Goal: Check status: Check status

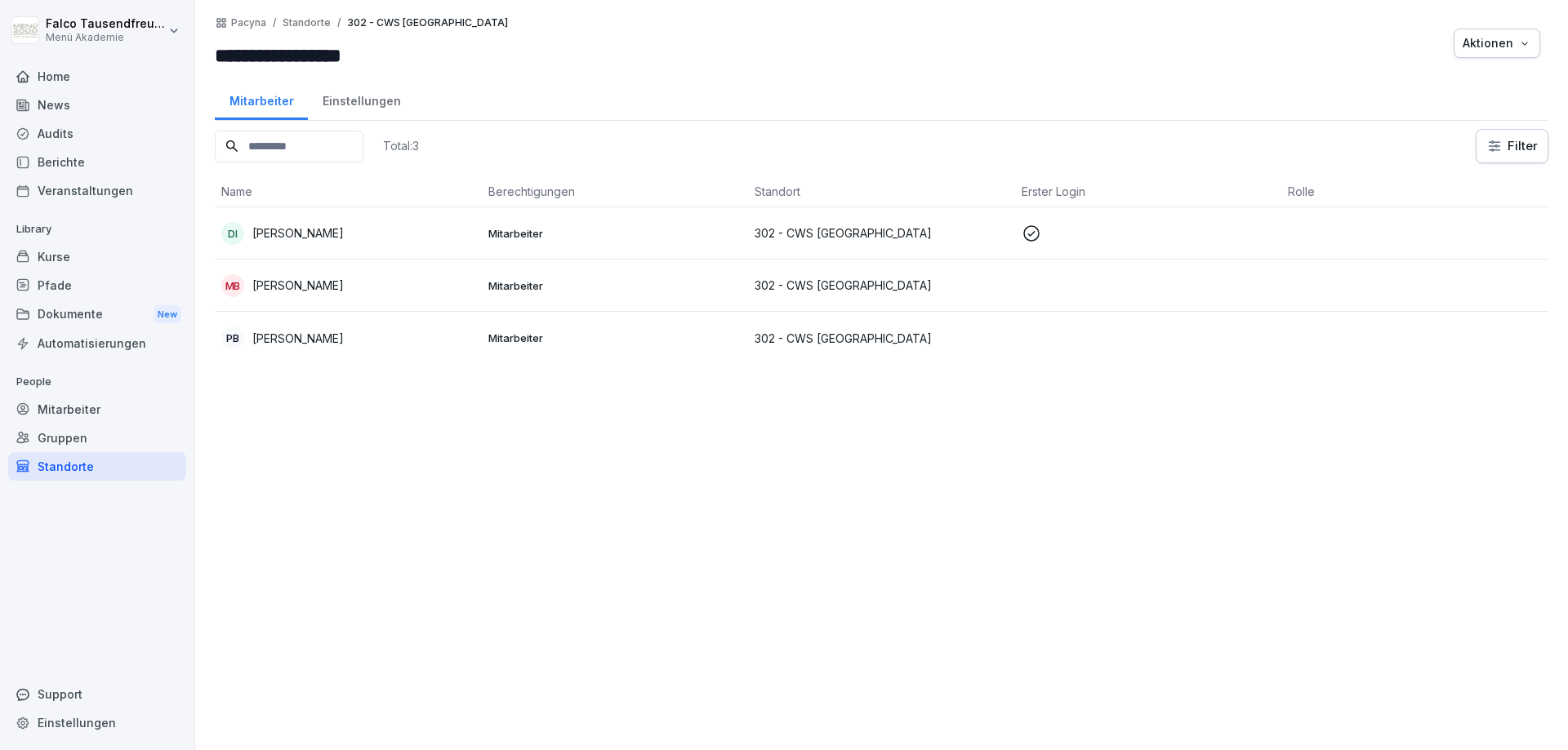
click at [63, 467] on div "Standorte" at bounding box center [97, 467] width 178 height 29
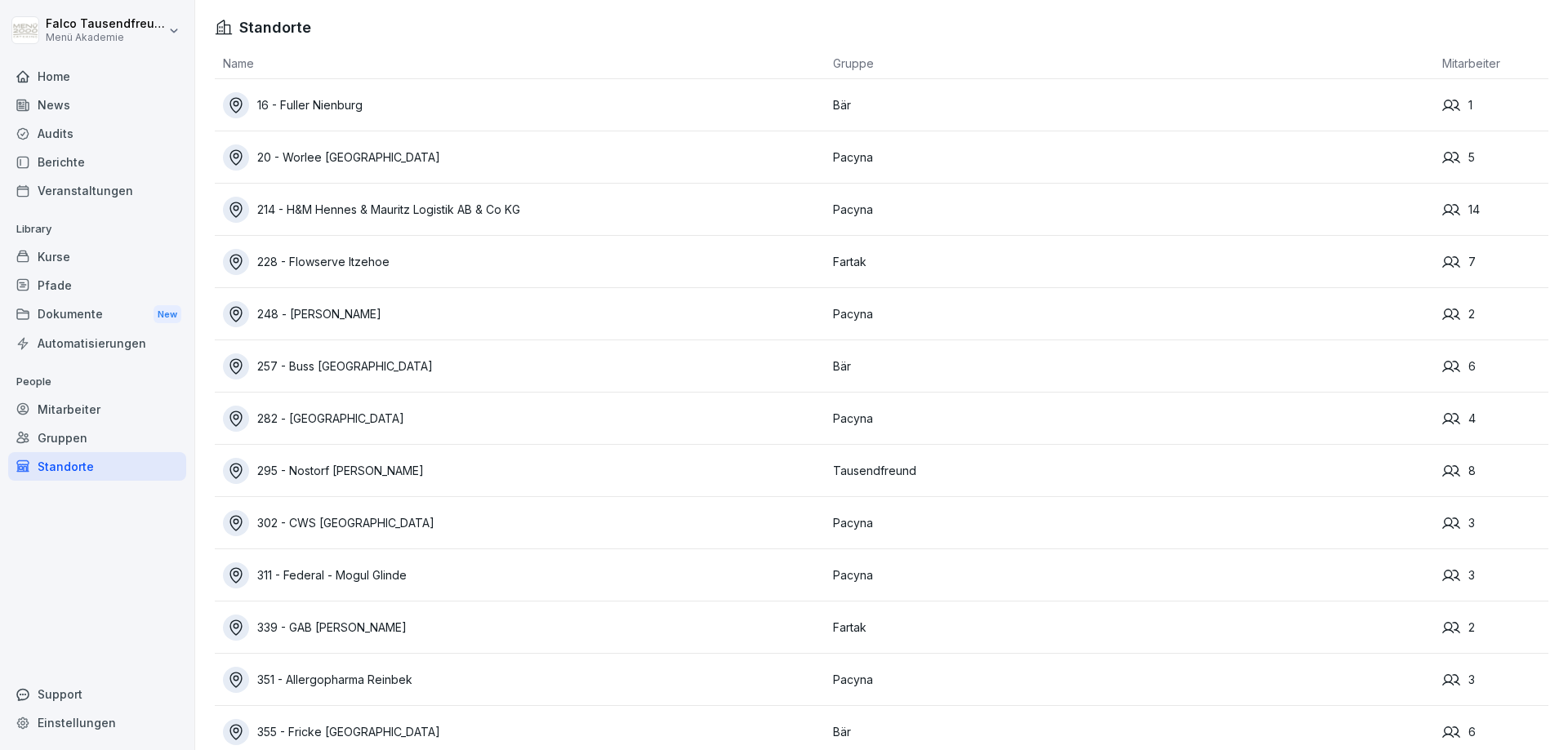
click at [363, 247] on td "228 - Flowserve Itzehoe" at bounding box center [520, 261] width 610 height 52
click at [349, 265] on div "228 - Flowserve Itzehoe" at bounding box center [524, 261] width 602 height 26
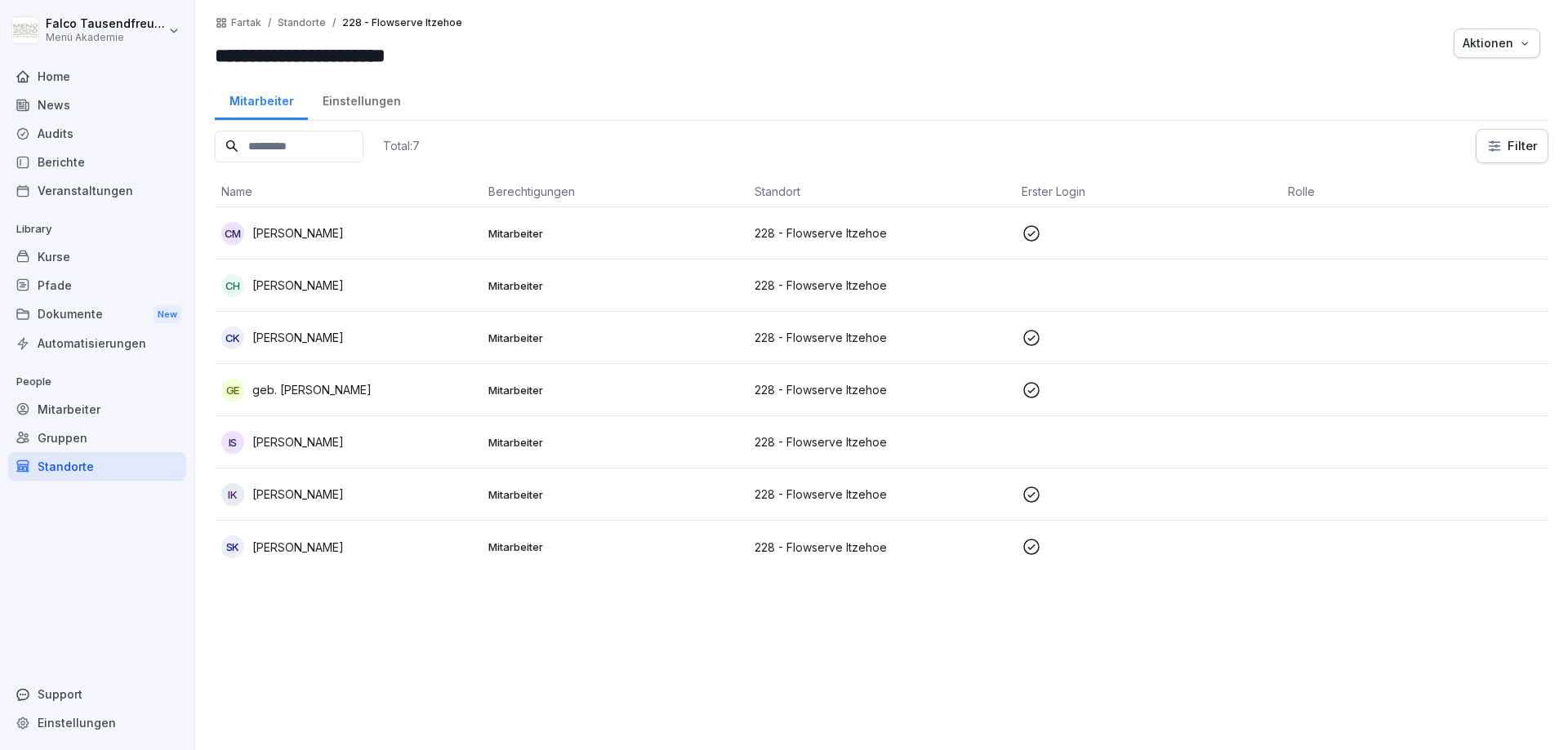
click at [315, 223] on div "CM Christa Meyer" at bounding box center [348, 233] width 254 height 23
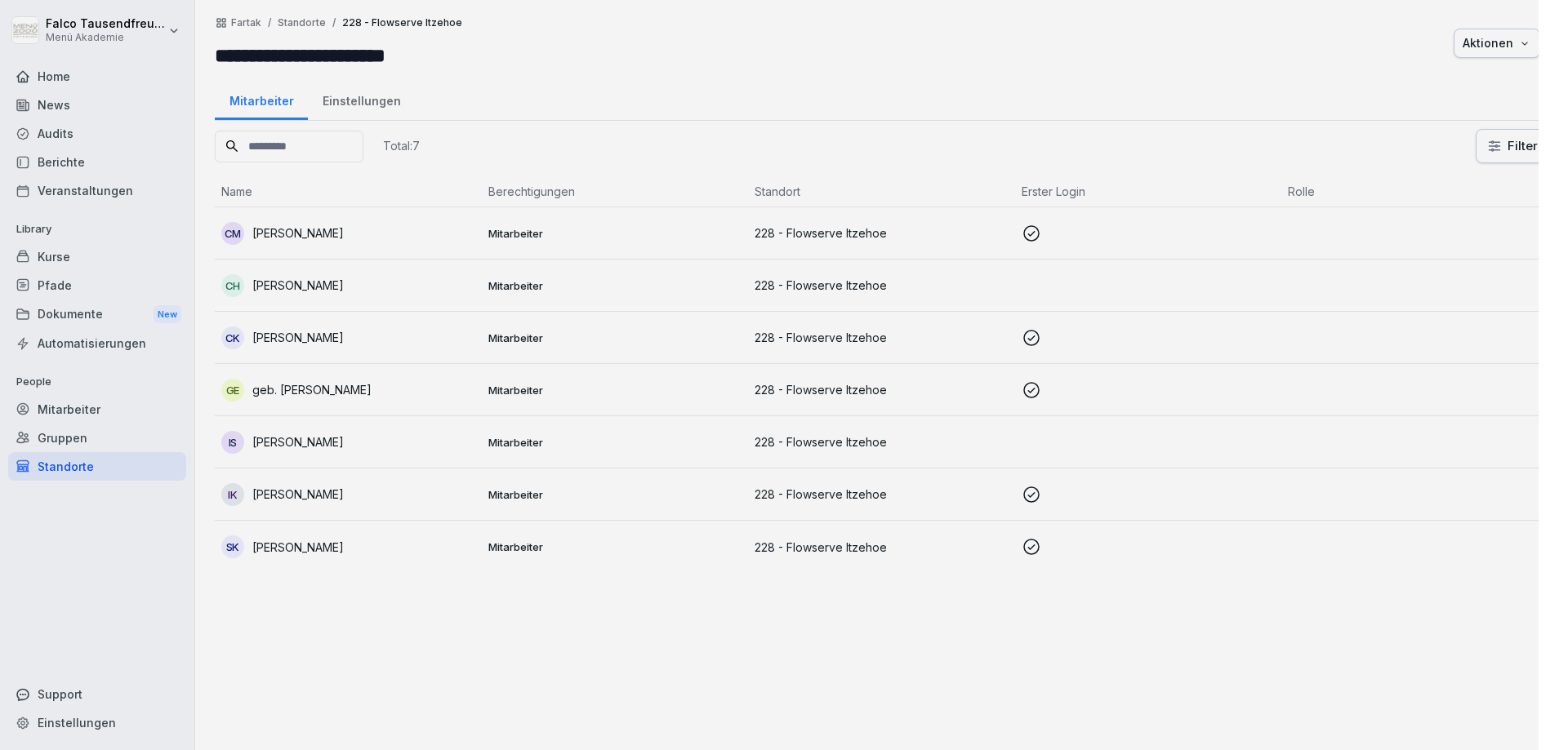
click at [315, 223] on div at bounding box center [784, 375] width 1568 height 750
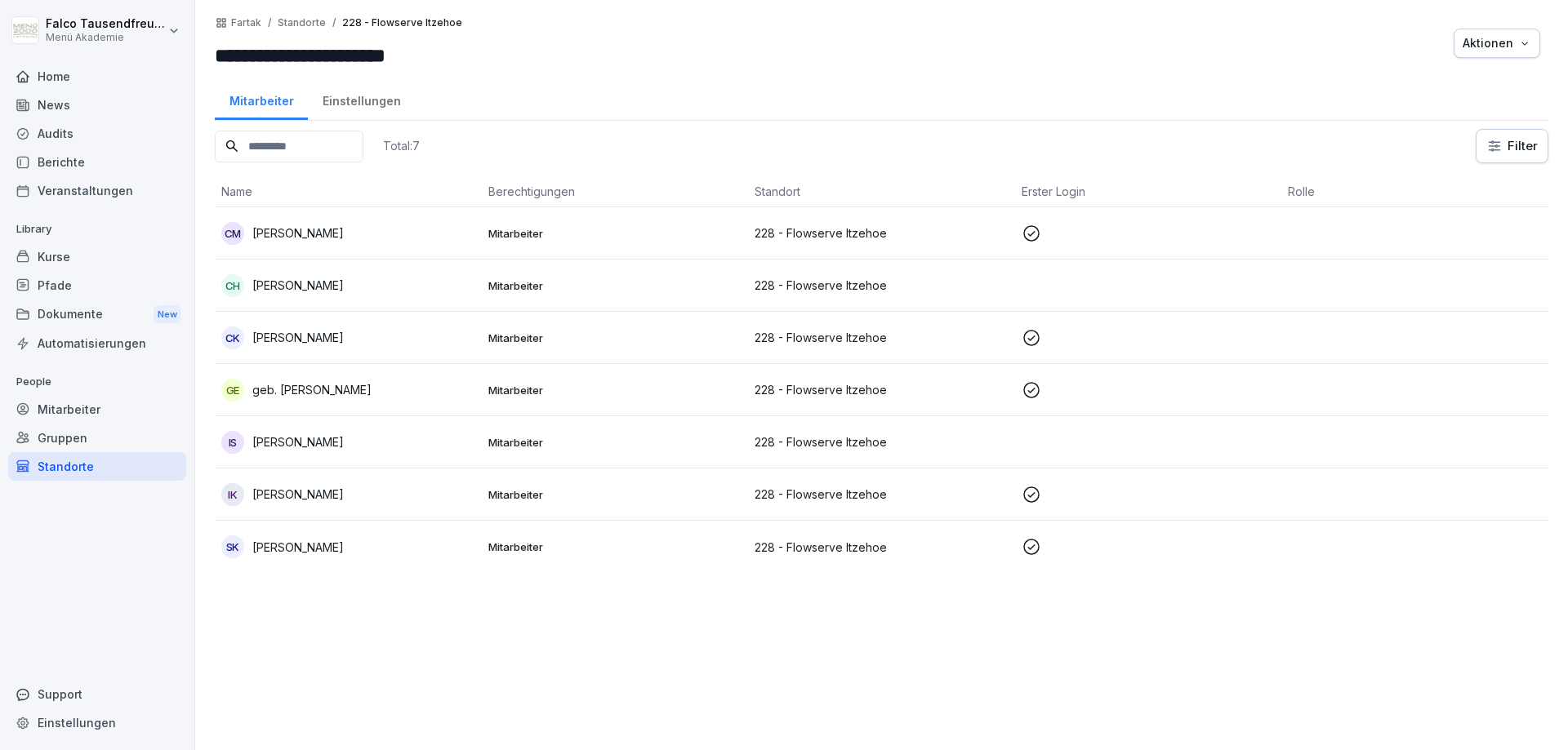
click at [300, 543] on p "Stephan Kahlen" at bounding box center [297, 547] width 91 height 17
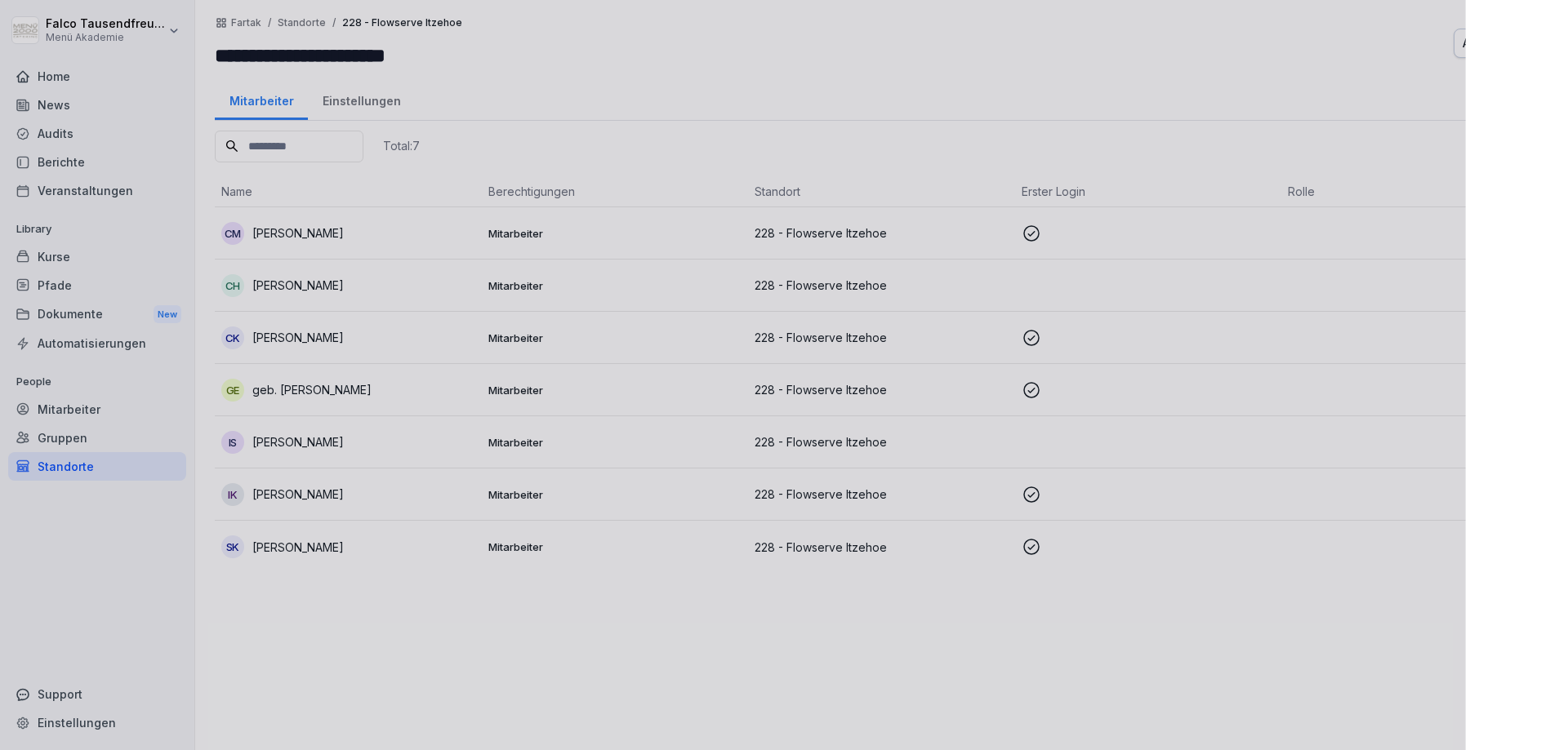
click at [300, 543] on div at bounding box center [784, 375] width 1568 height 750
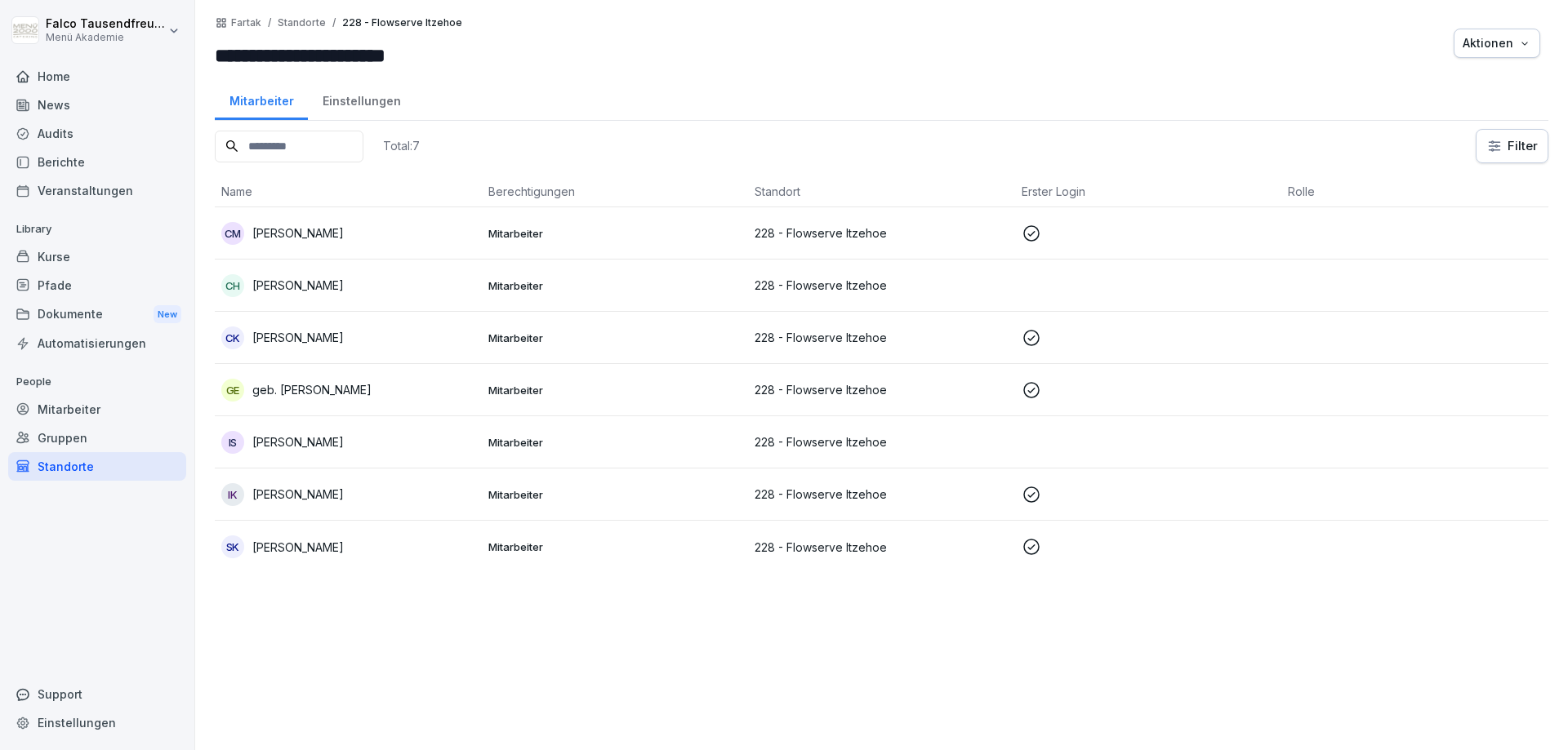
click at [300, 543] on p "Stephan Kahlen" at bounding box center [297, 547] width 91 height 17
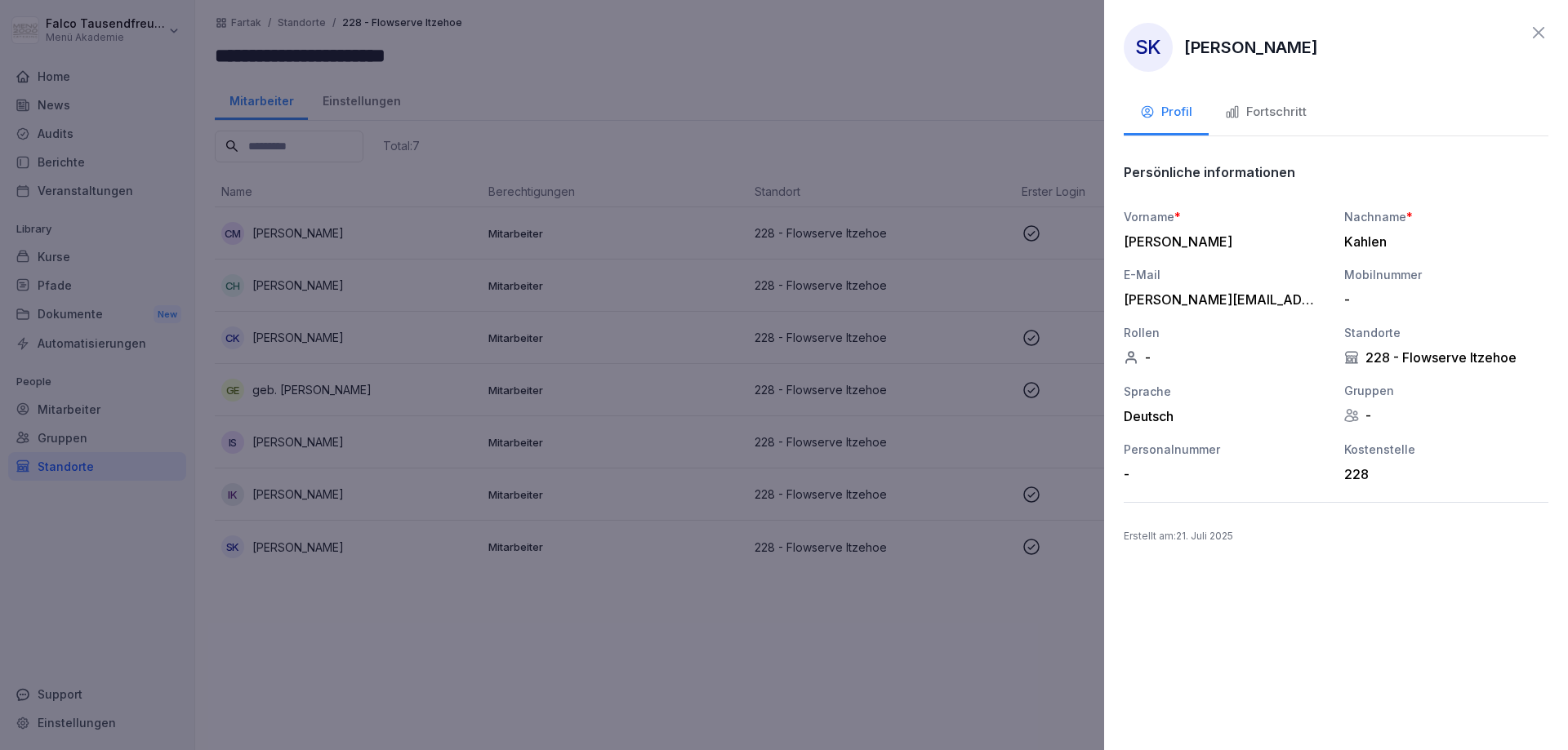
click at [1252, 100] on button "Fortschritt" at bounding box center [1266, 113] width 114 height 44
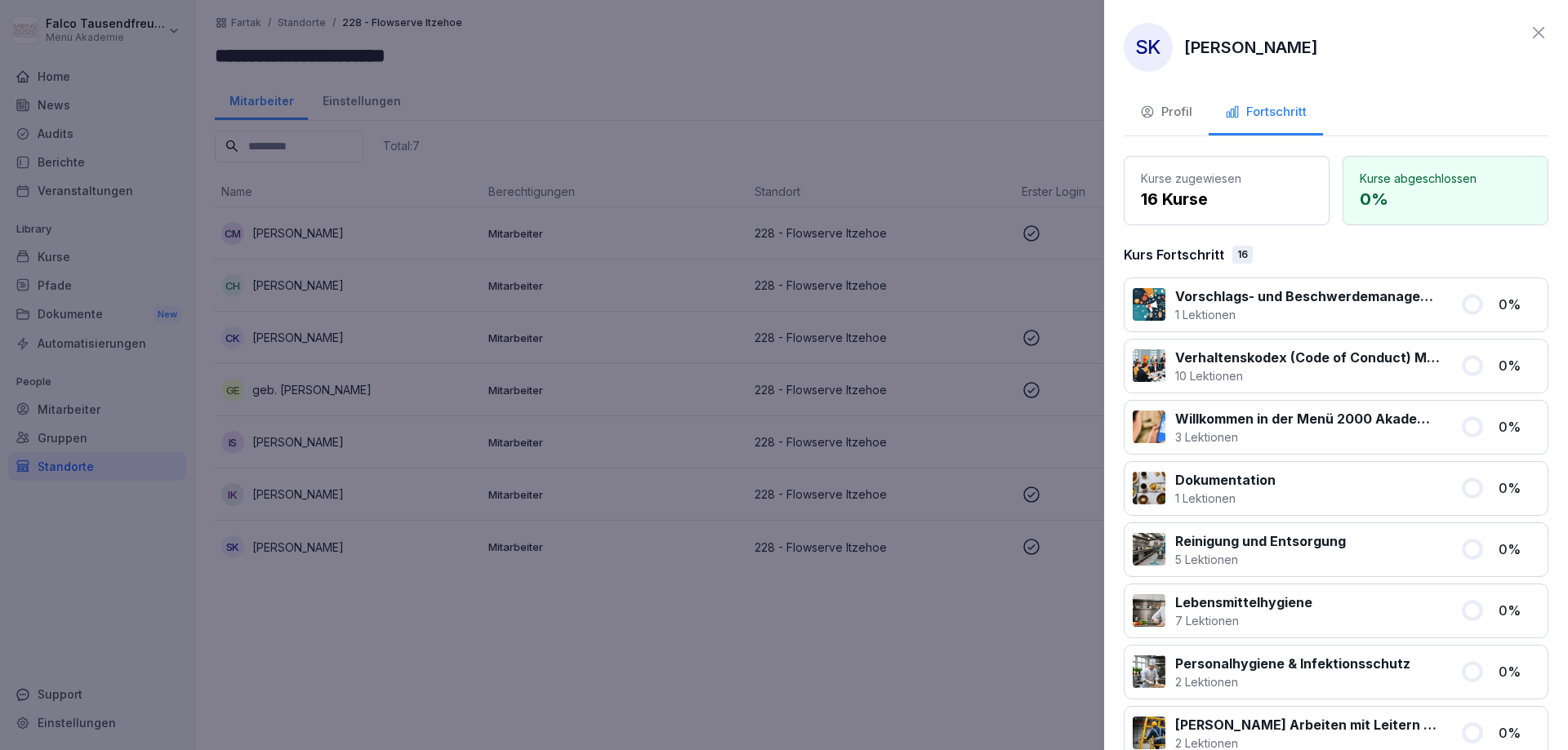
click at [300, 498] on div at bounding box center [784, 375] width 1568 height 750
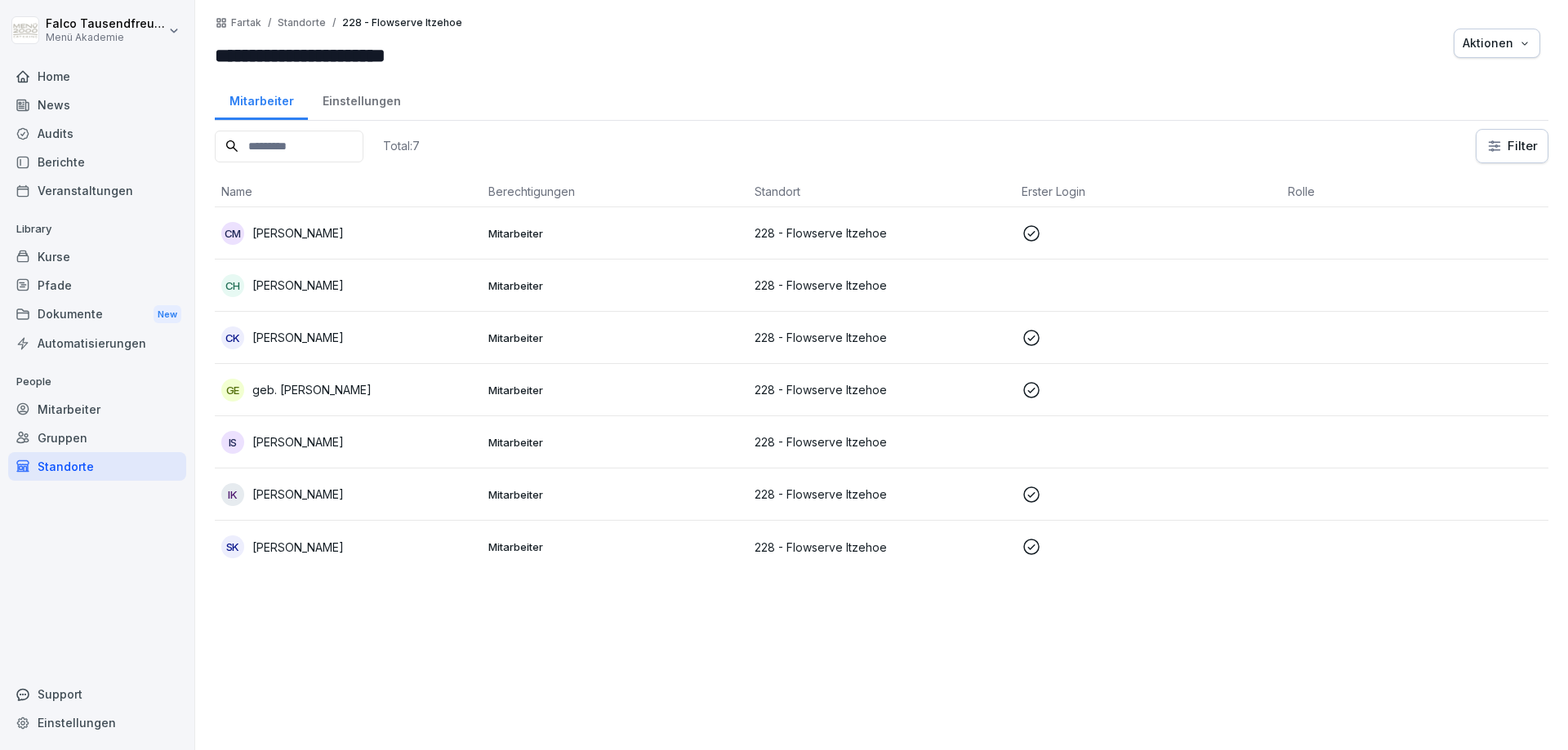
click at [300, 498] on p "Ines Kröger" at bounding box center [297, 494] width 91 height 17
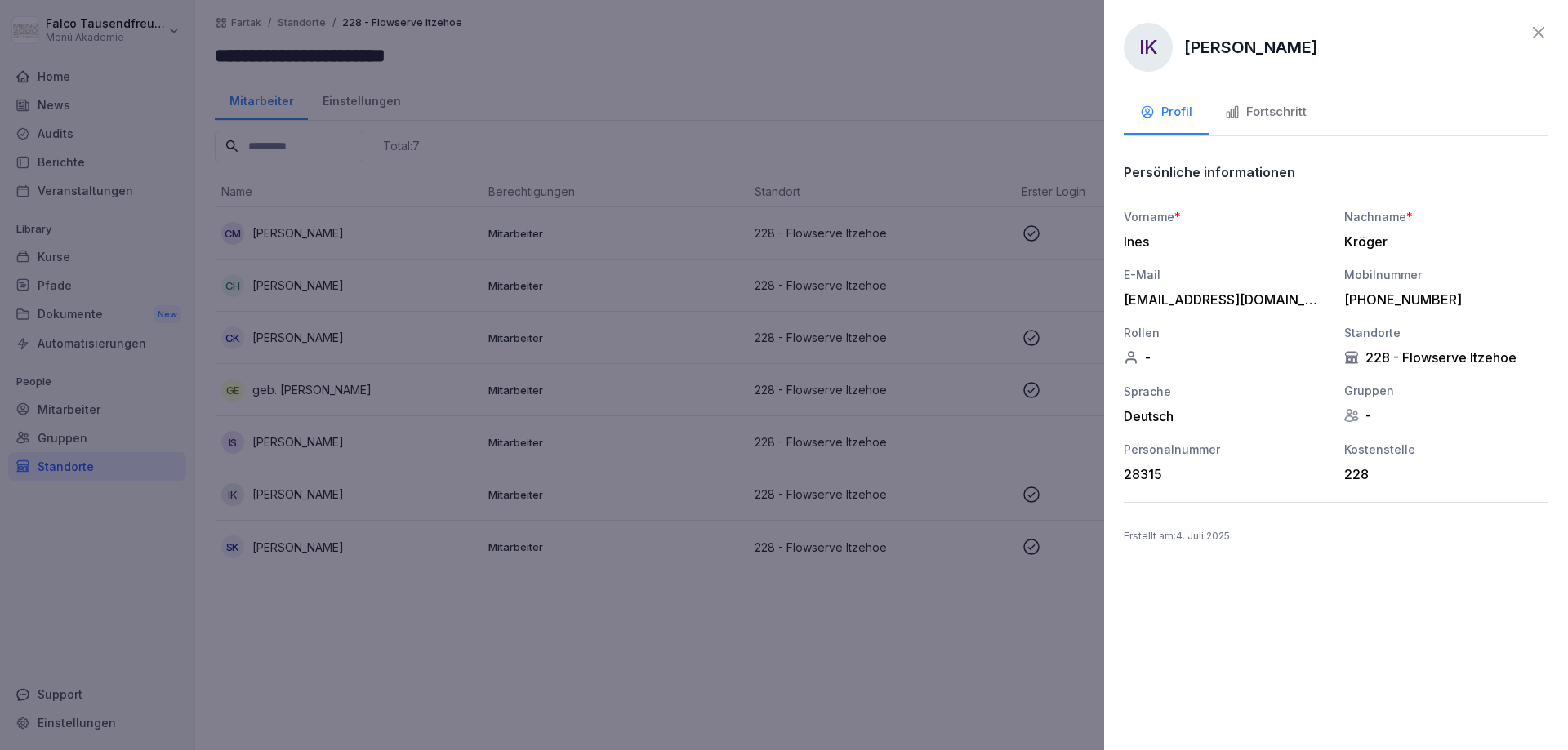
click at [1290, 132] on button "Fortschritt" at bounding box center [1266, 113] width 114 height 44
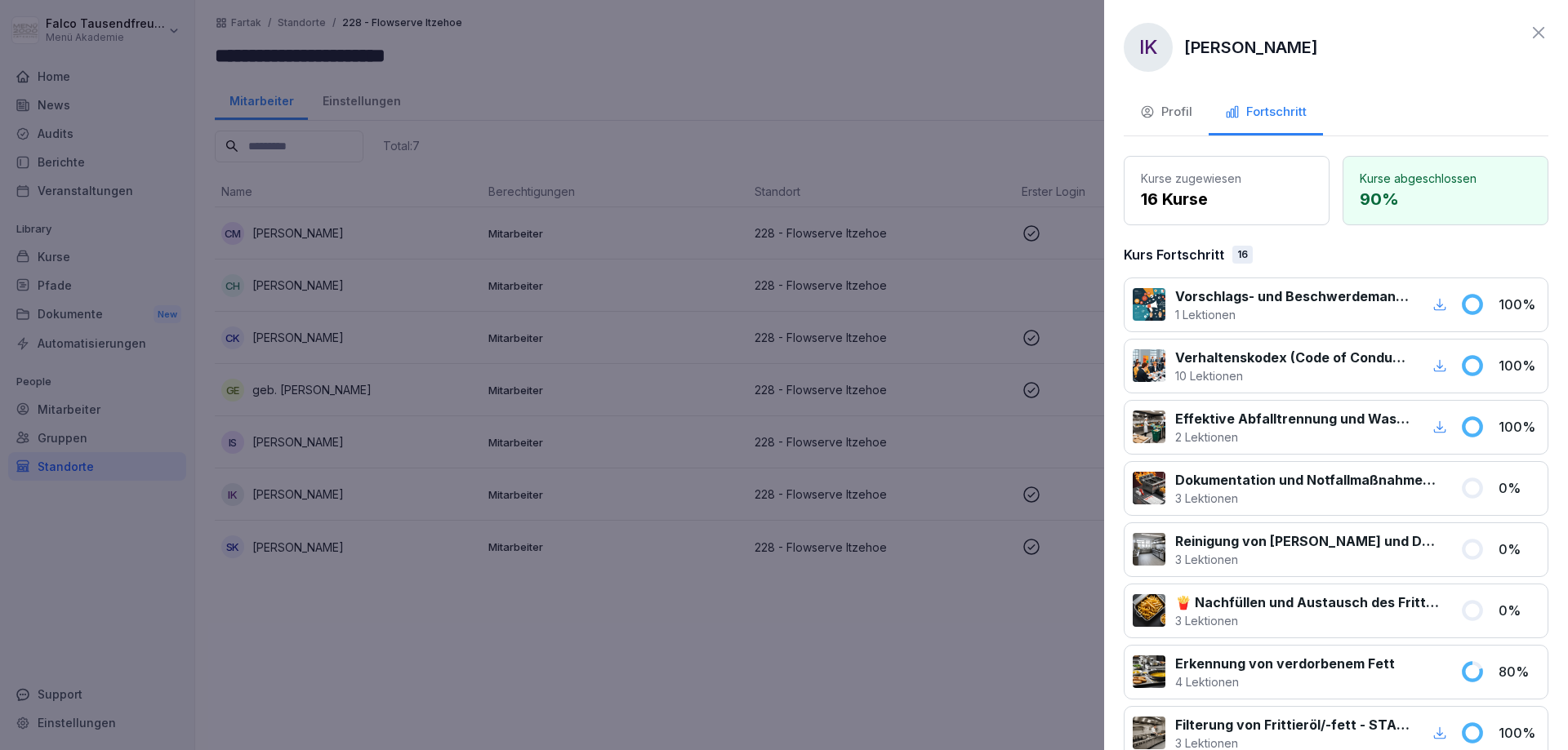
click at [281, 443] on div at bounding box center [784, 375] width 1568 height 750
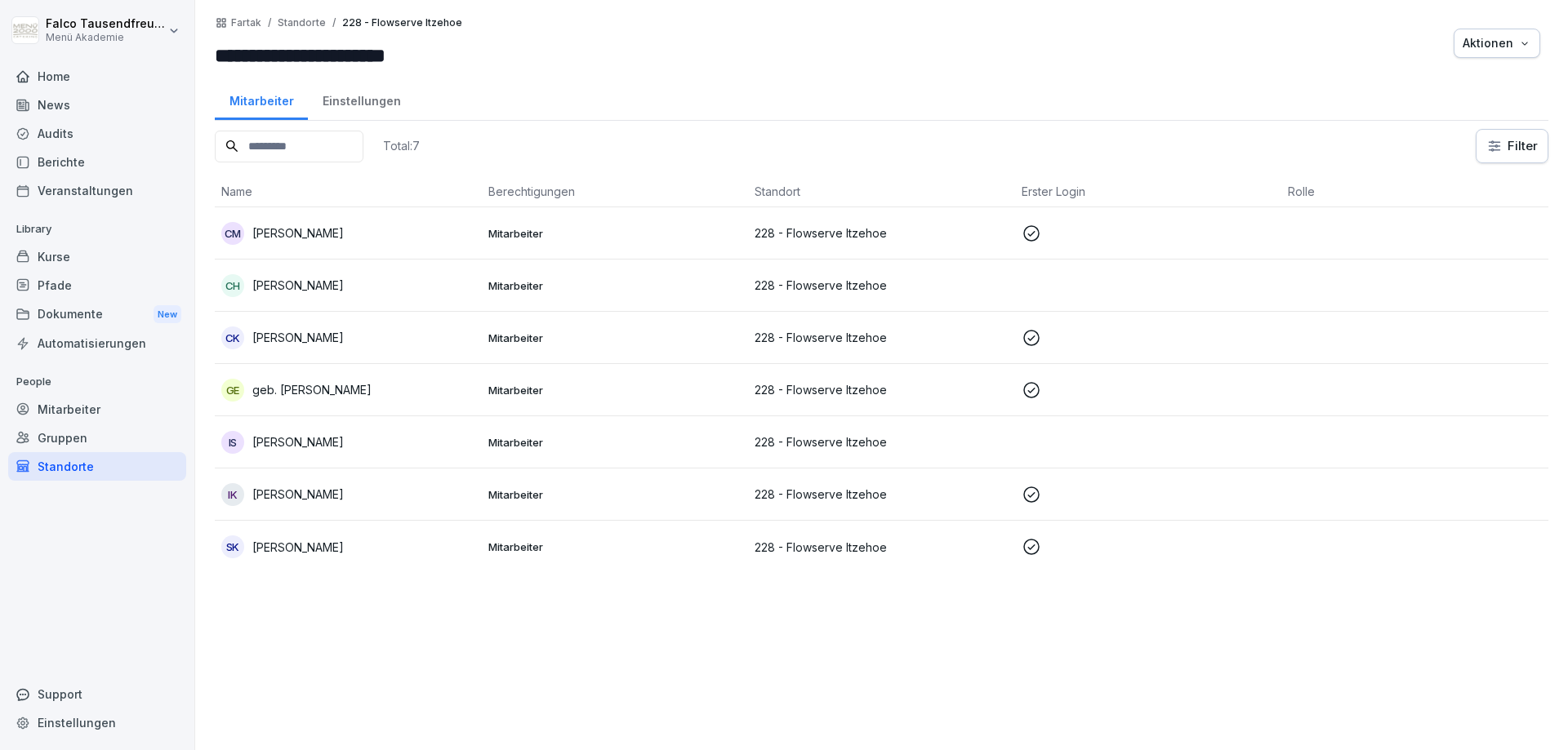
click at [269, 381] on div "gE geb. Carsten Marion Eckmann" at bounding box center [348, 390] width 254 height 23
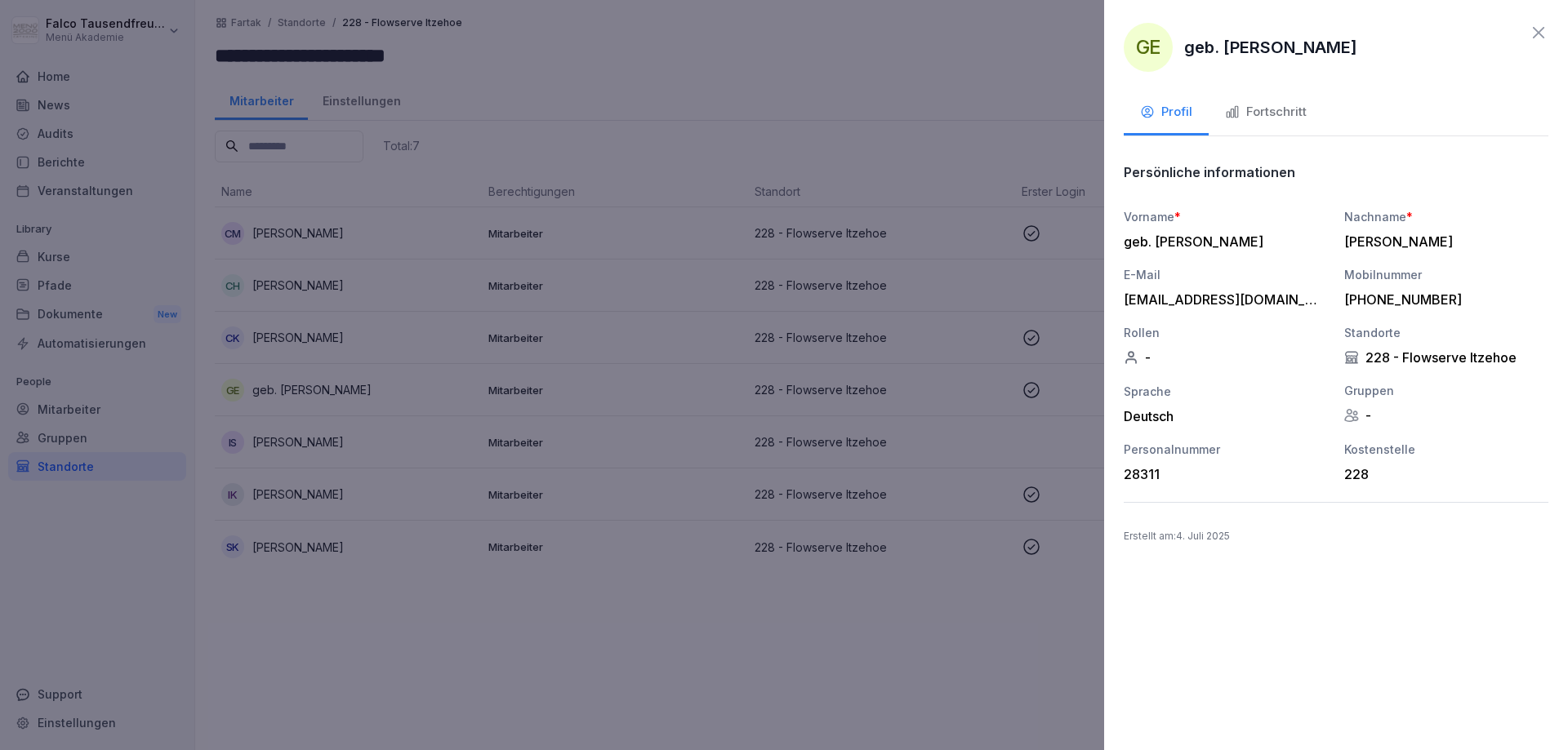
click at [1246, 108] on div "Fortschritt" at bounding box center [1266, 112] width 82 height 19
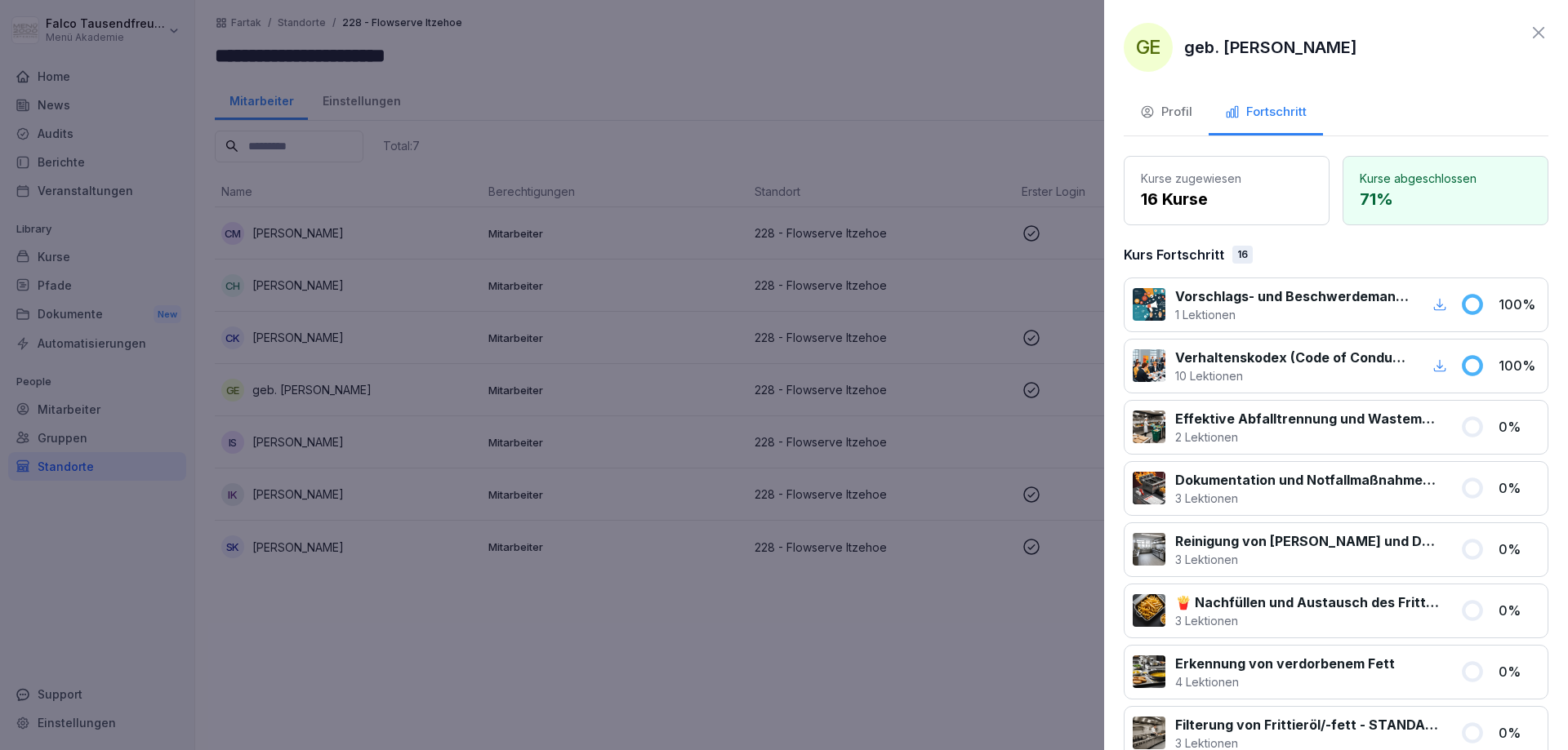
click at [313, 403] on div at bounding box center [784, 375] width 1568 height 750
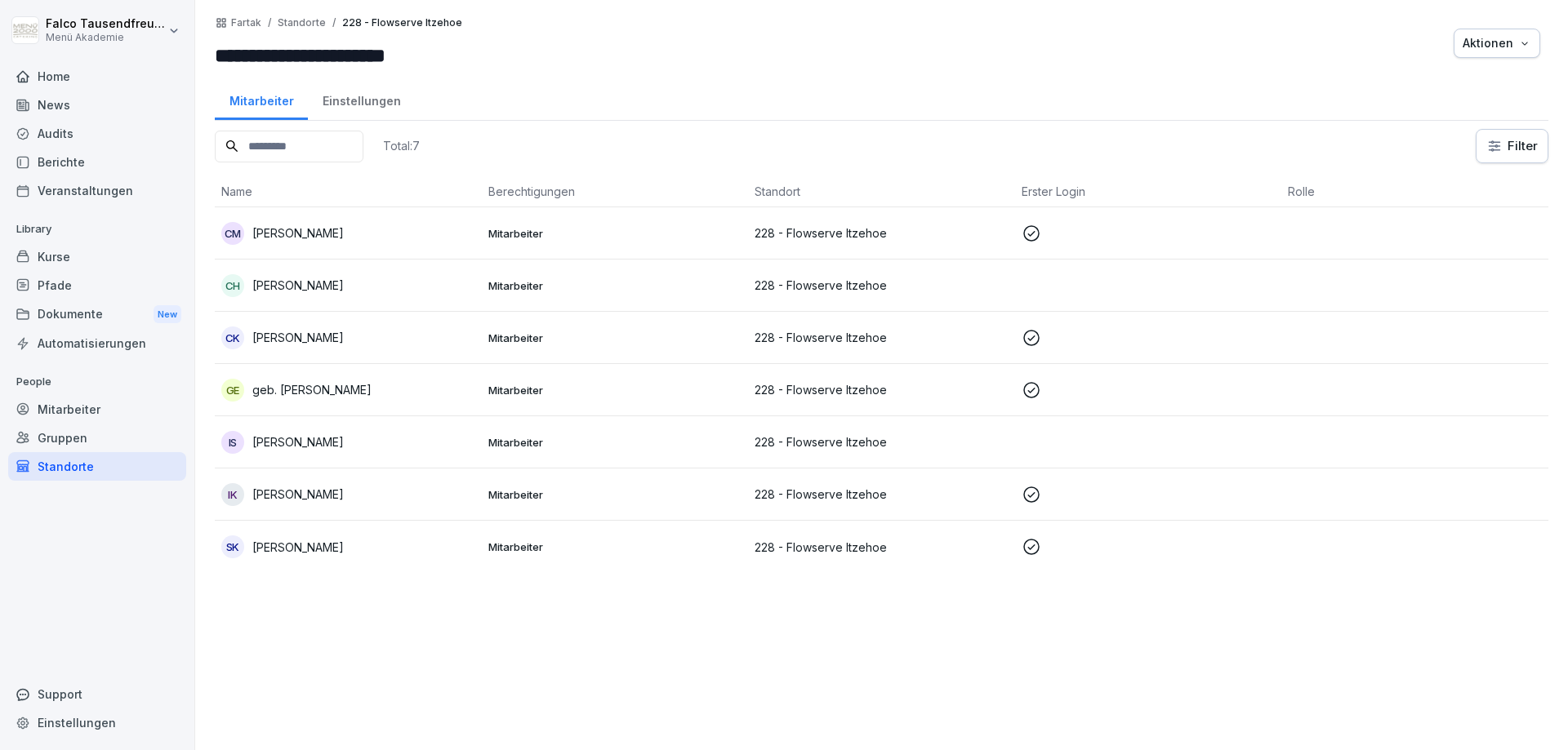
click at [301, 321] on td "CK Cornelia Kalettka" at bounding box center [347, 337] width 267 height 52
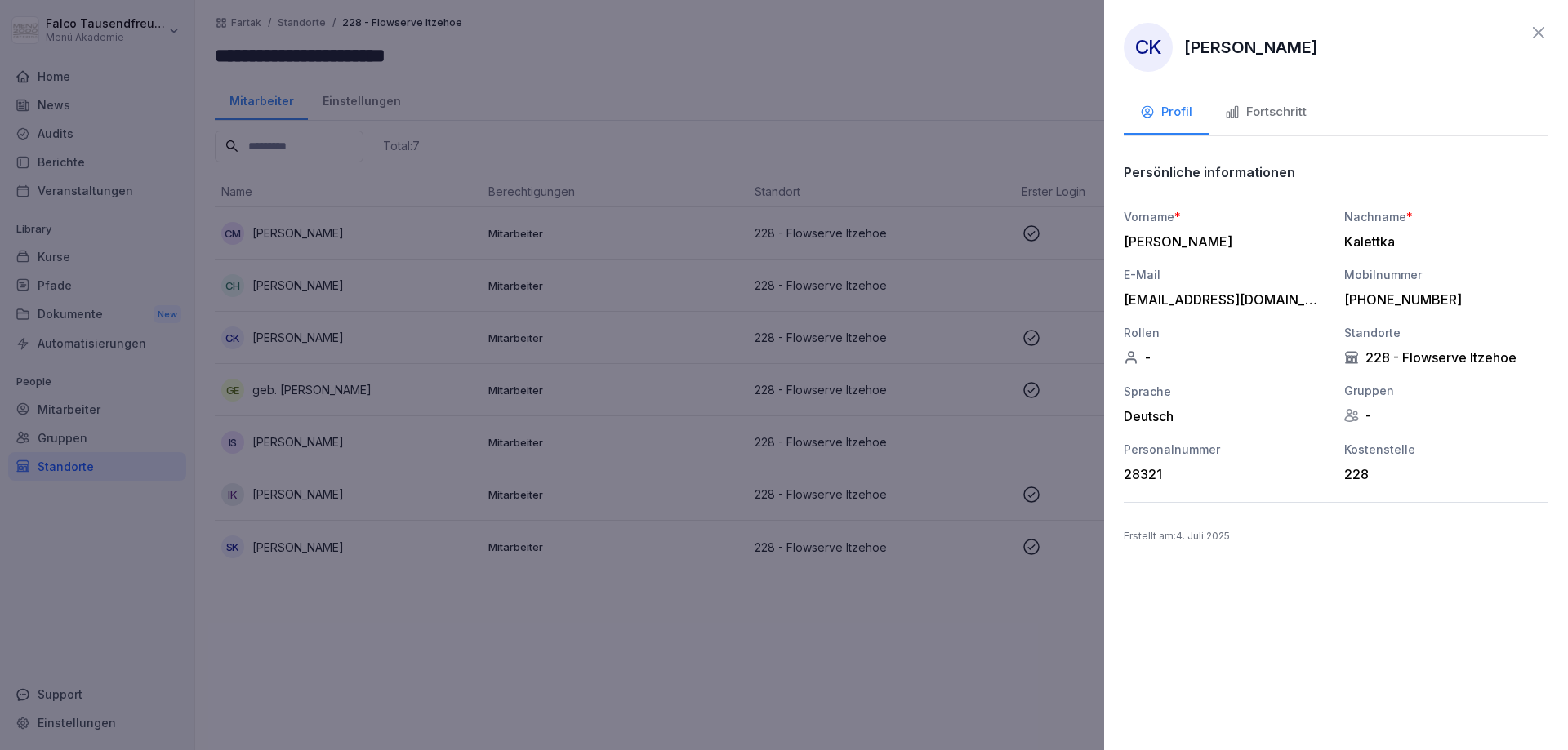
click at [1274, 107] on div "Fortschritt" at bounding box center [1266, 112] width 82 height 19
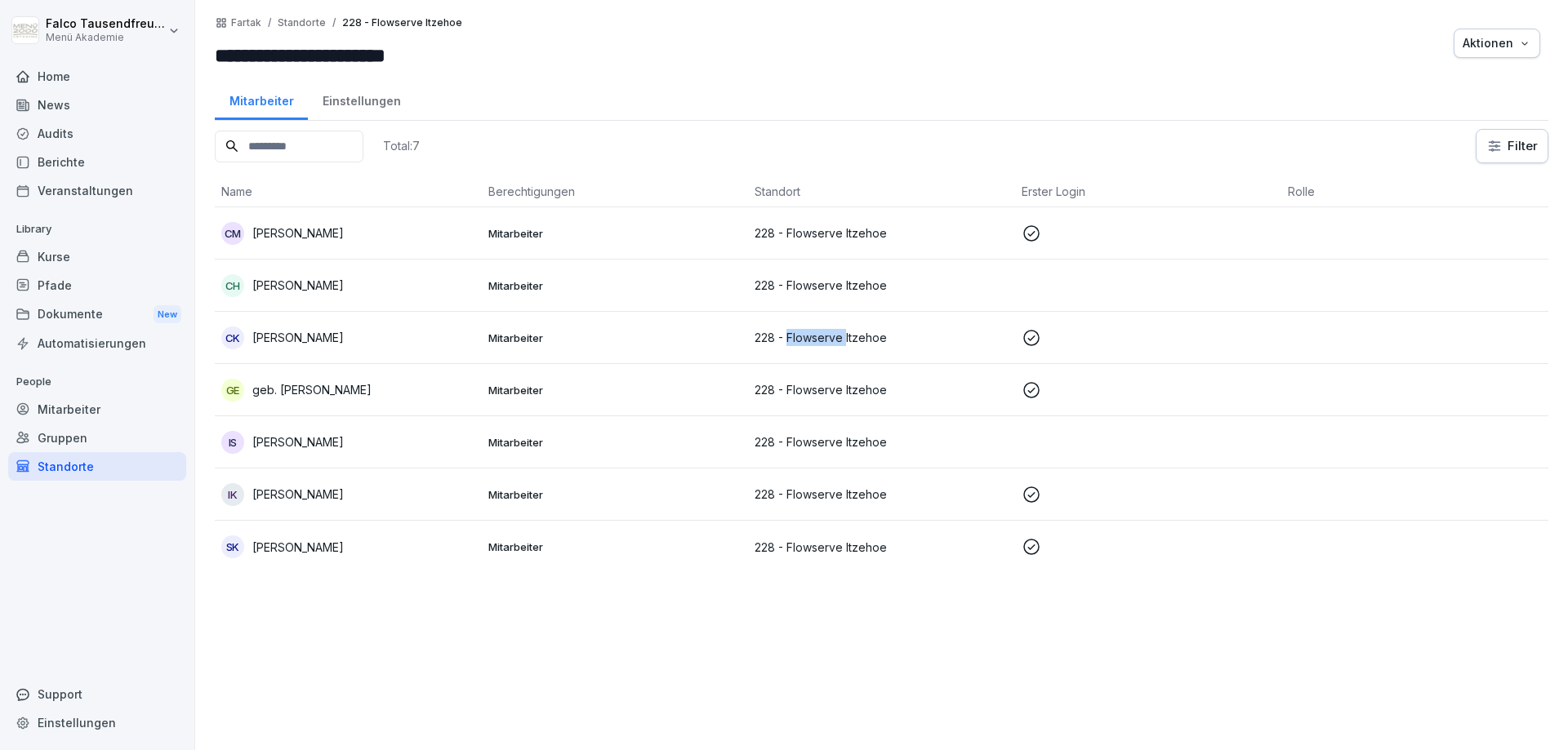
click at [808, 349] on td "228 - Flowserve Itzehoe" at bounding box center [881, 337] width 267 height 52
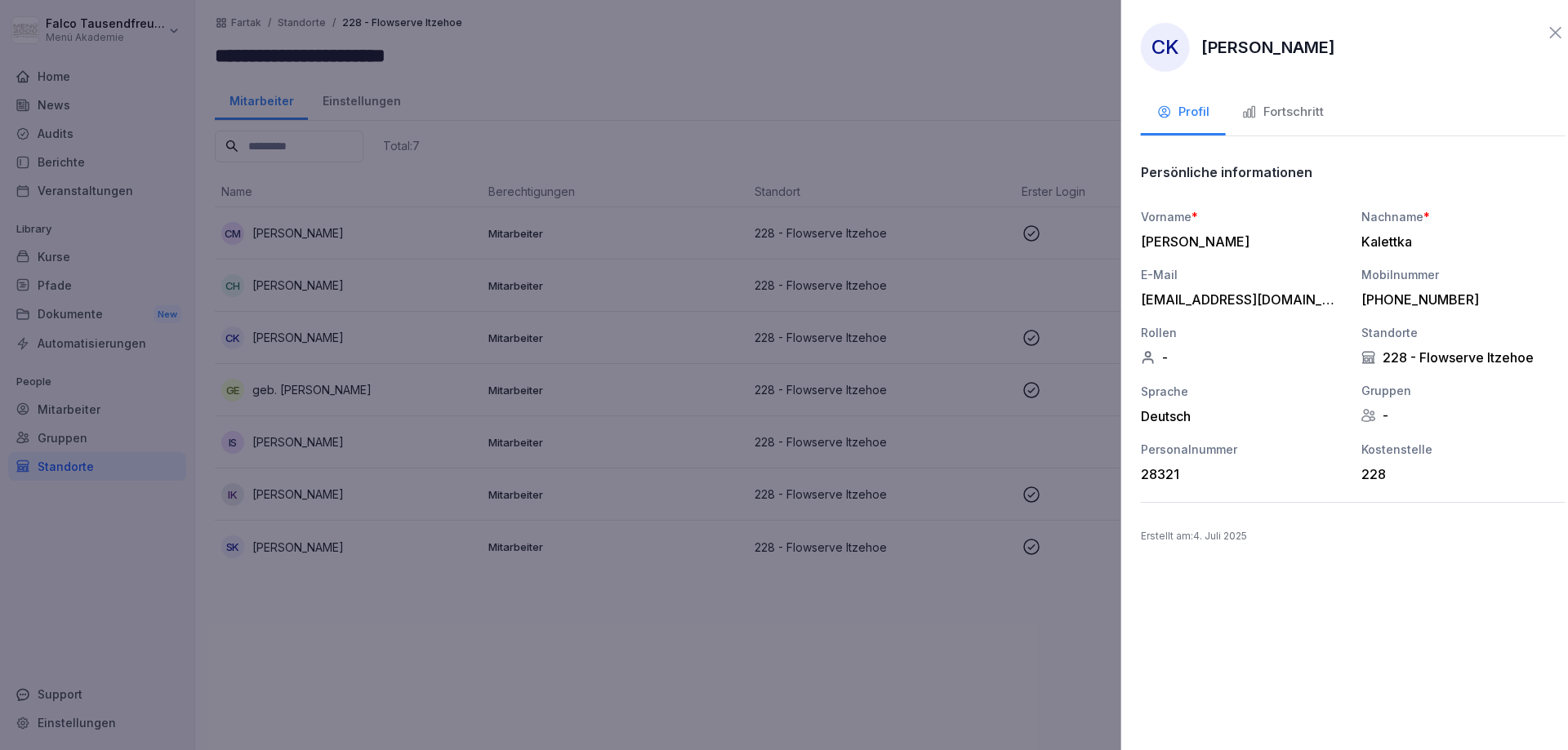
click at [273, 238] on div at bounding box center [784, 375] width 1568 height 750
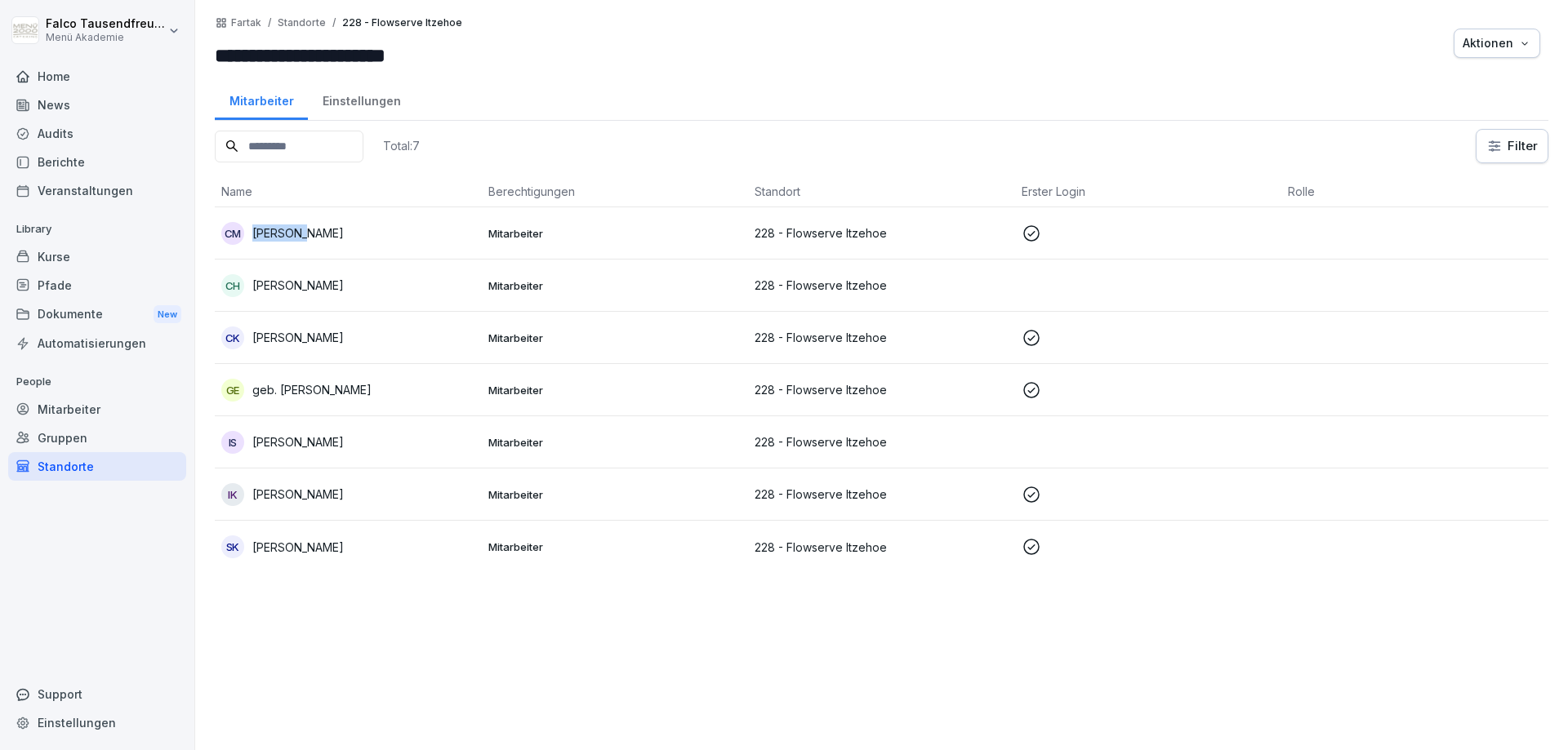
click at [273, 238] on p "Christa Meyer" at bounding box center [297, 233] width 91 height 17
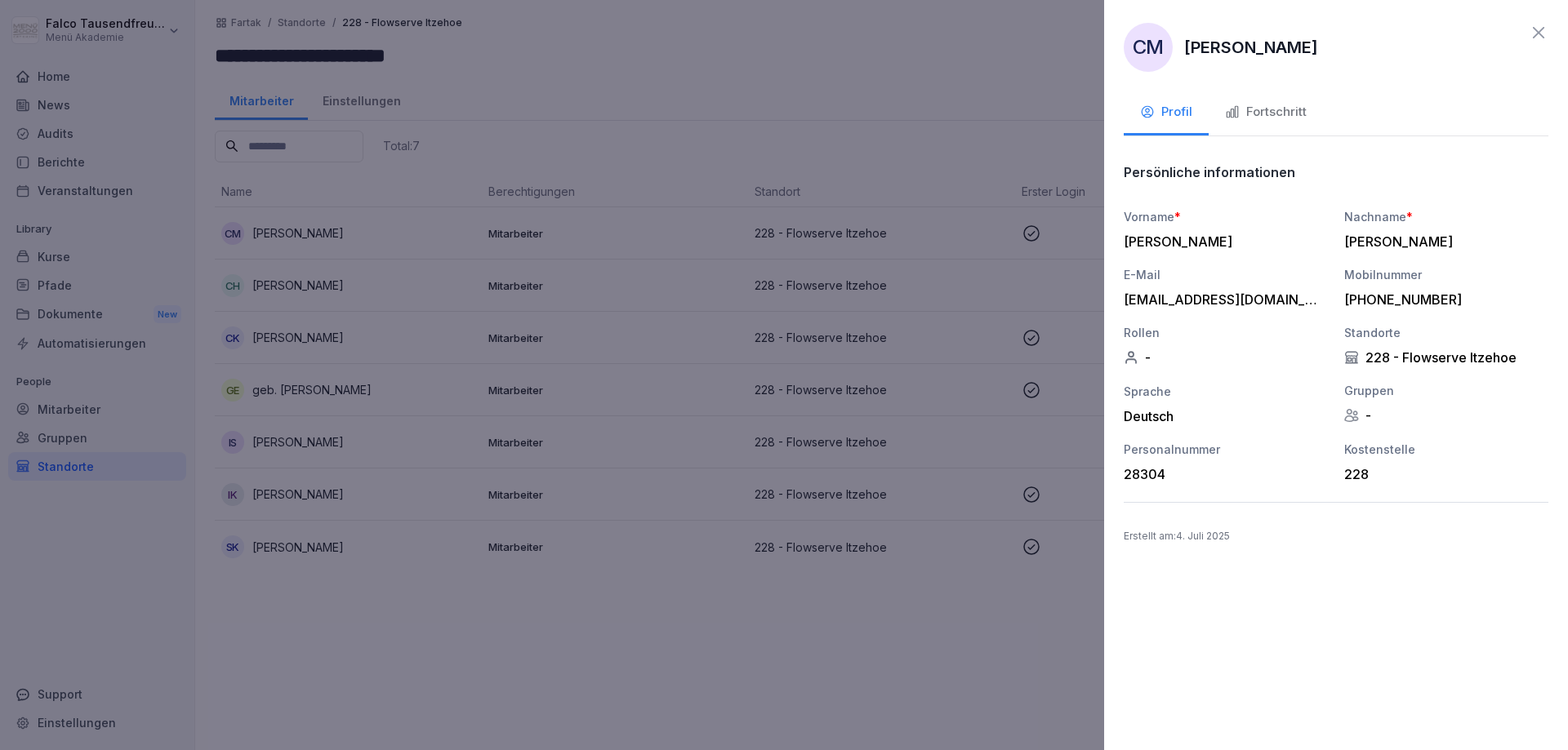
click at [1276, 96] on button "Fortschritt" at bounding box center [1266, 113] width 114 height 44
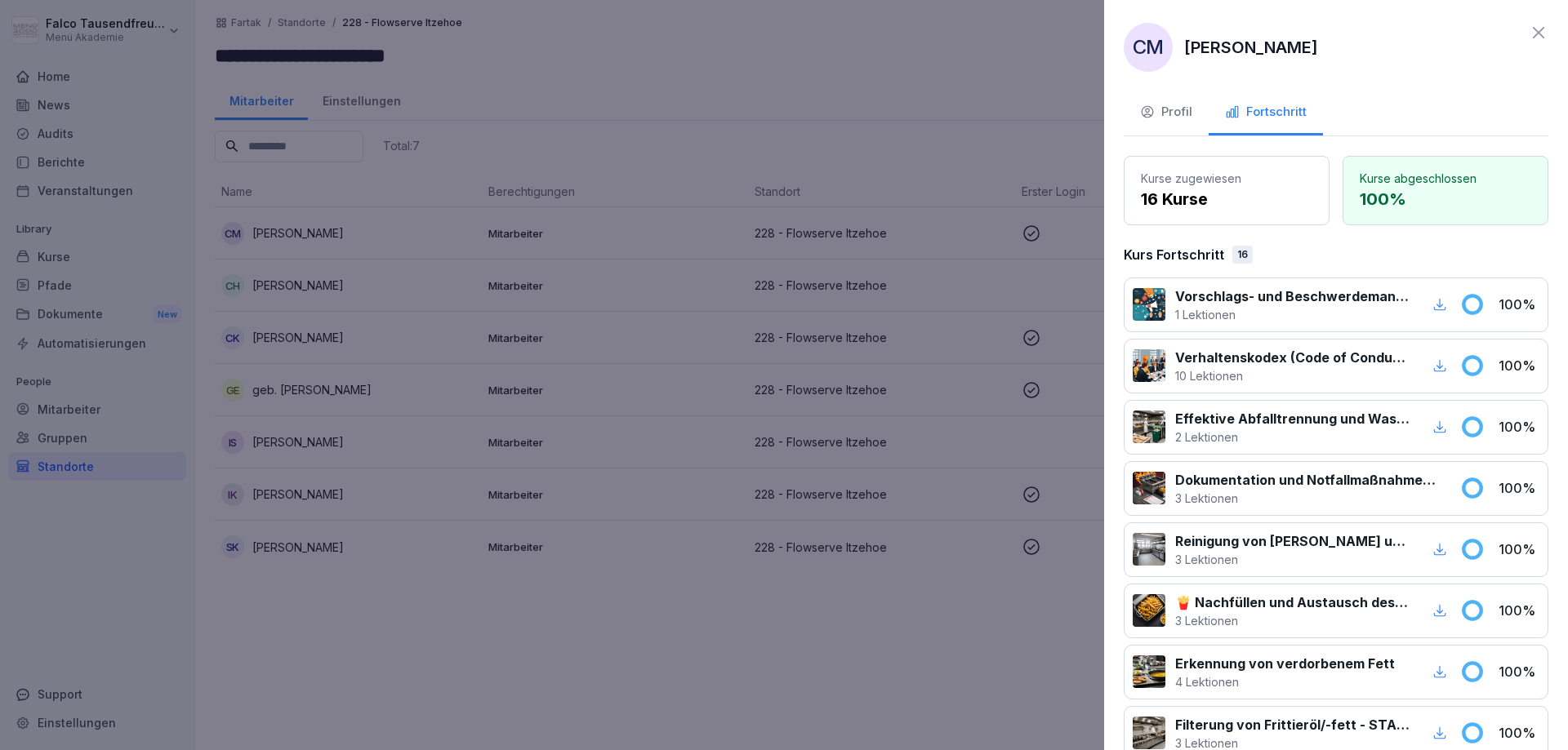
click at [683, 129] on div at bounding box center [784, 375] width 1568 height 750
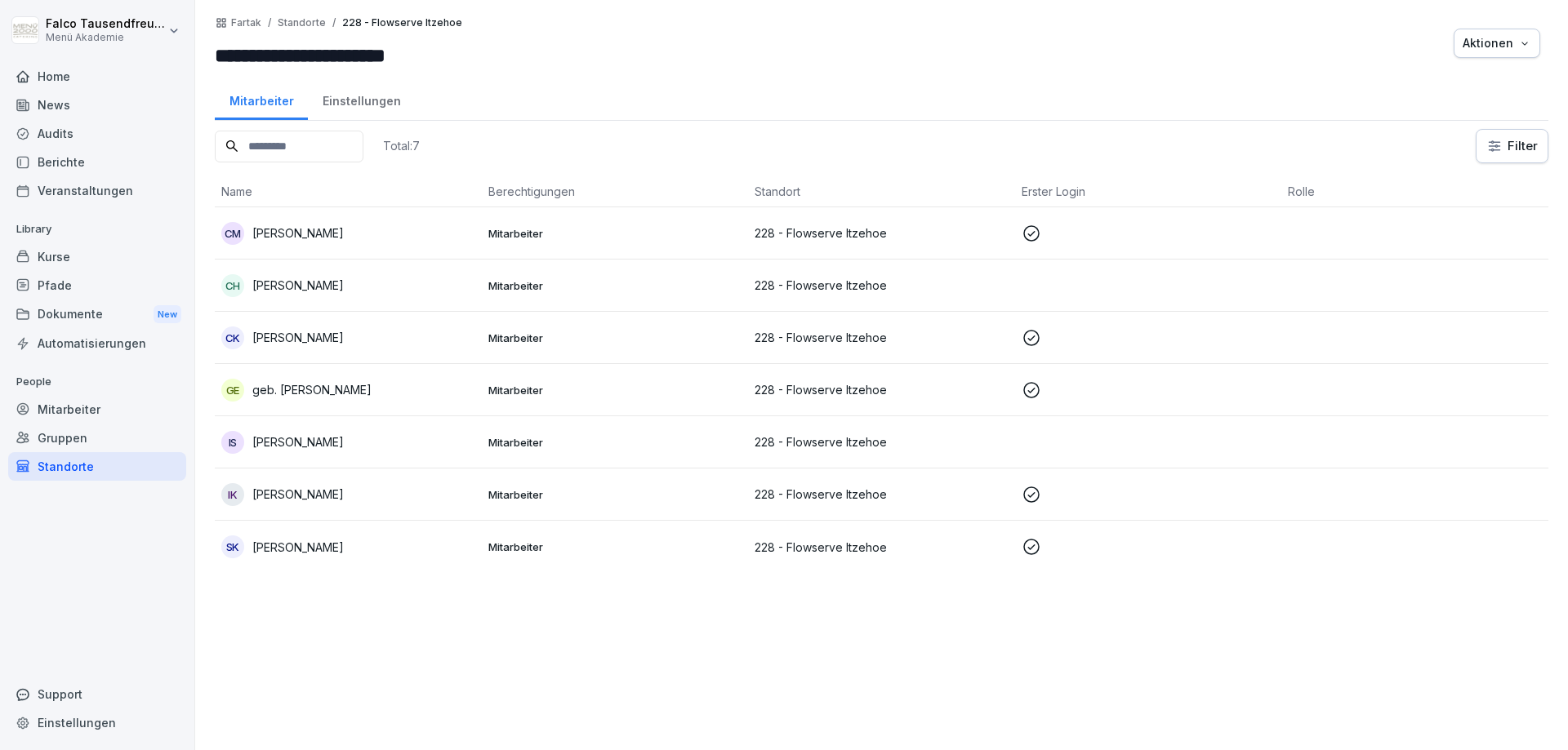
click at [90, 454] on div "Standorte" at bounding box center [97, 467] width 178 height 29
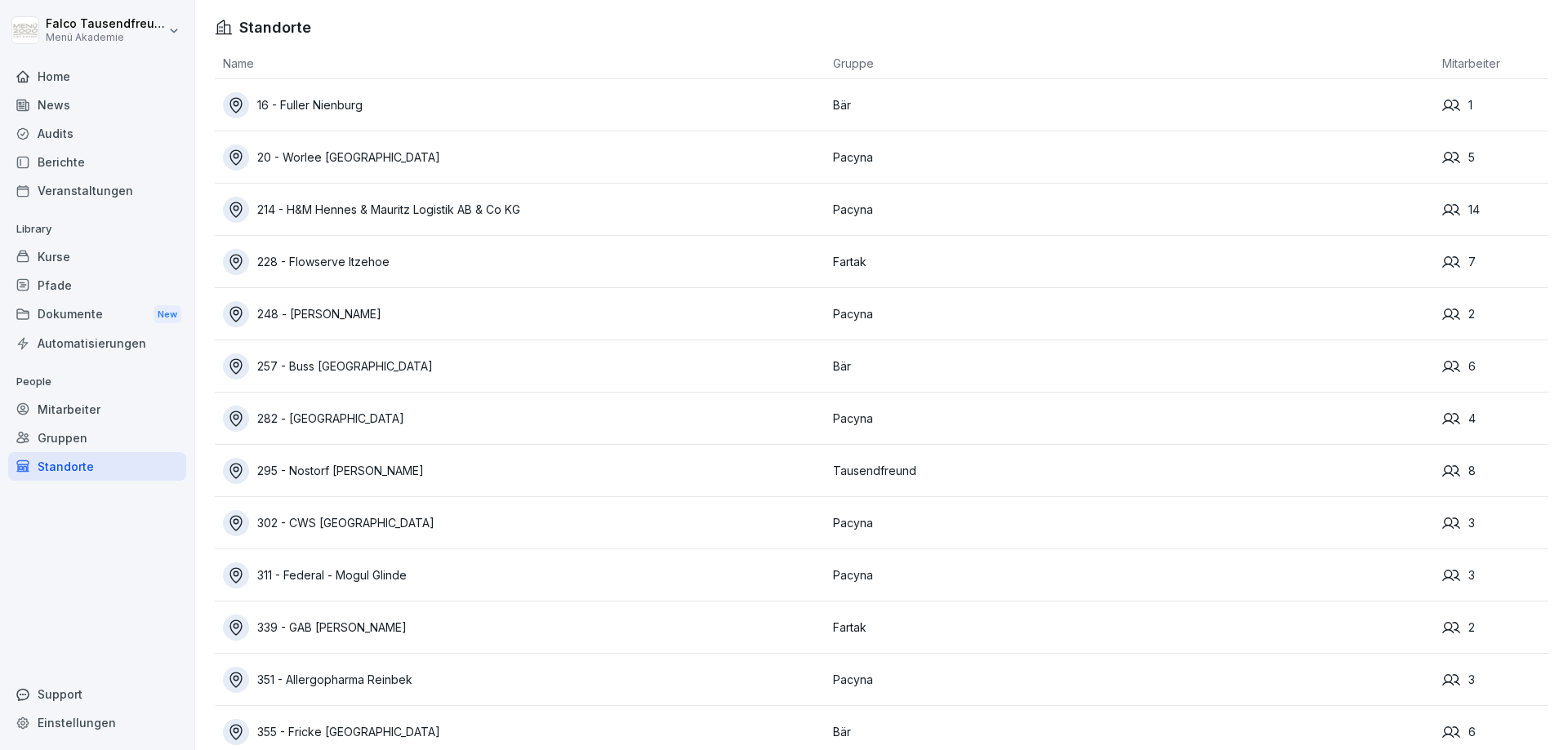
click at [293, 686] on div "351 - Allergopharma Reinbek" at bounding box center [524, 679] width 602 height 26
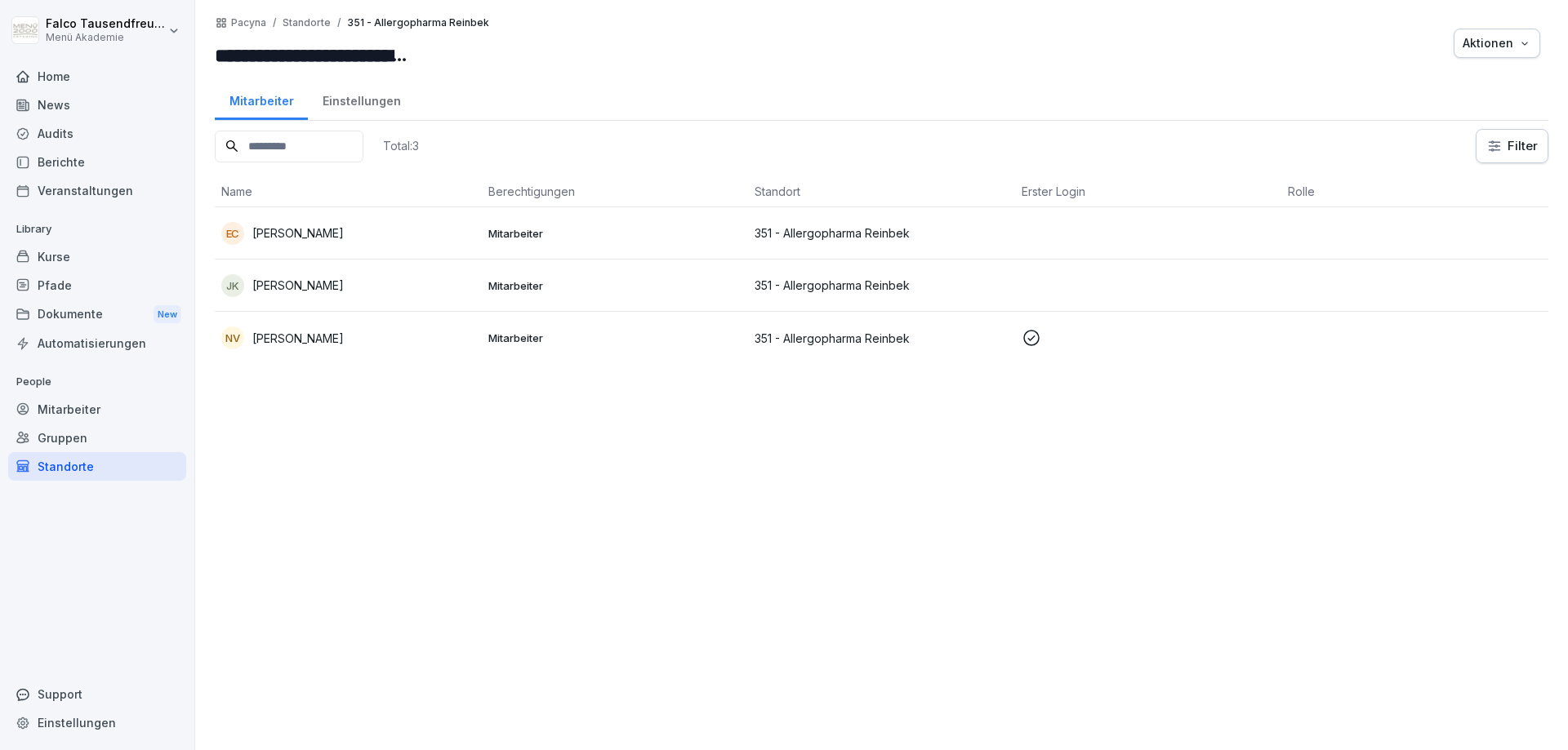
click at [354, 306] on td "JK Janine Klifoth-Hintelmann" at bounding box center [347, 285] width 267 height 52
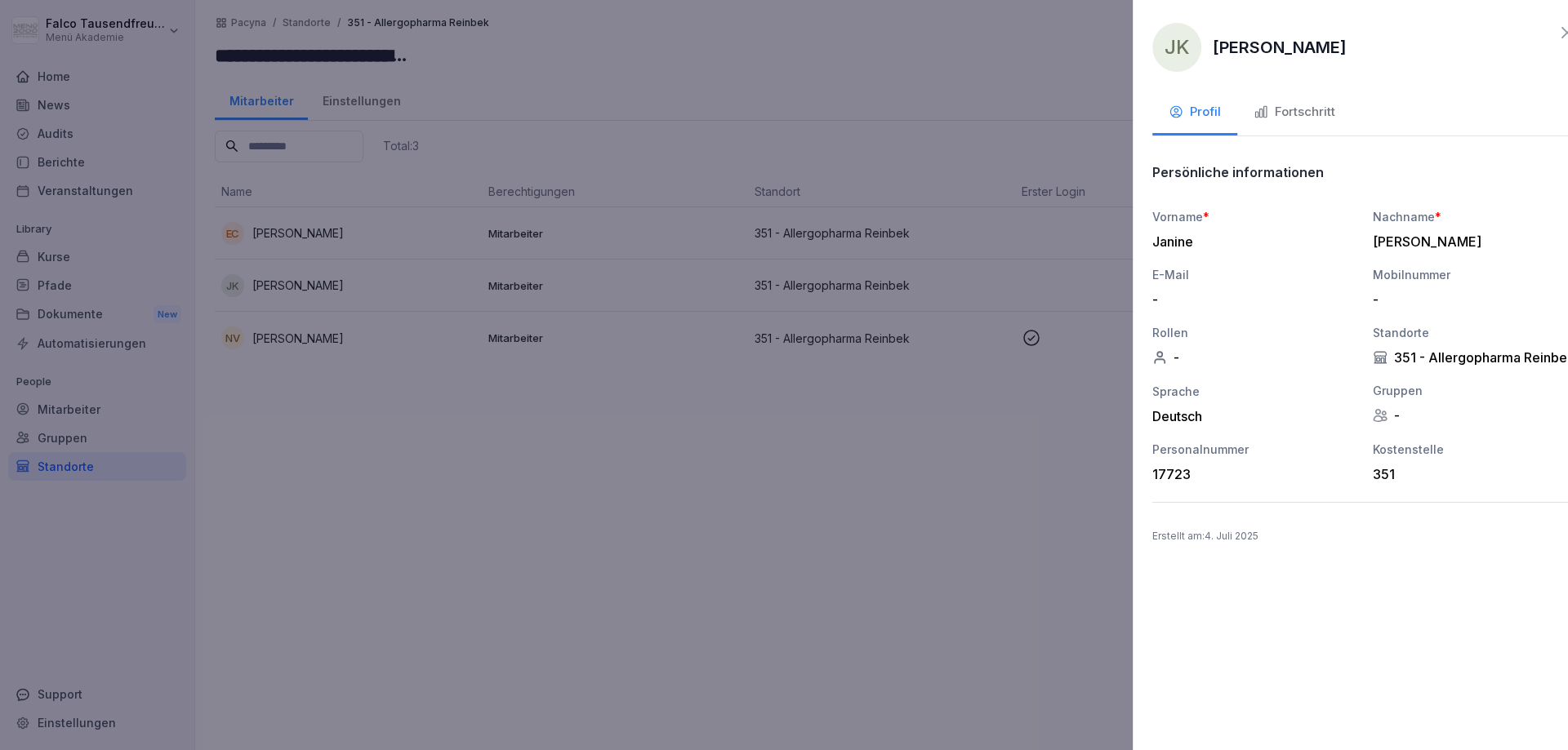
click at [296, 326] on div at bounding box center [784, 375] width 1568 height 750
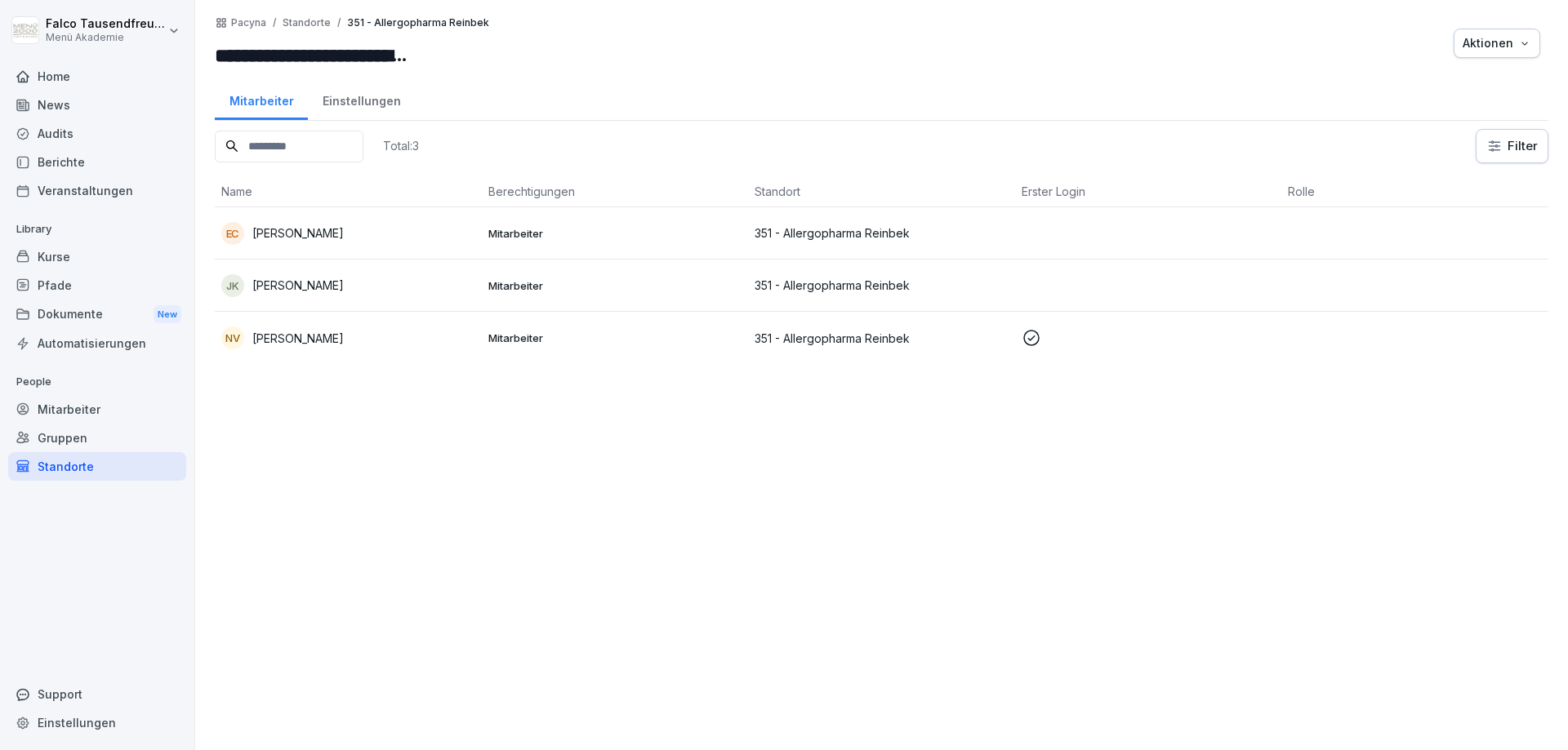
click at [296, 326] on td "NV Nadine Vogt" at bounding box center [347, 337] width 267 height 52
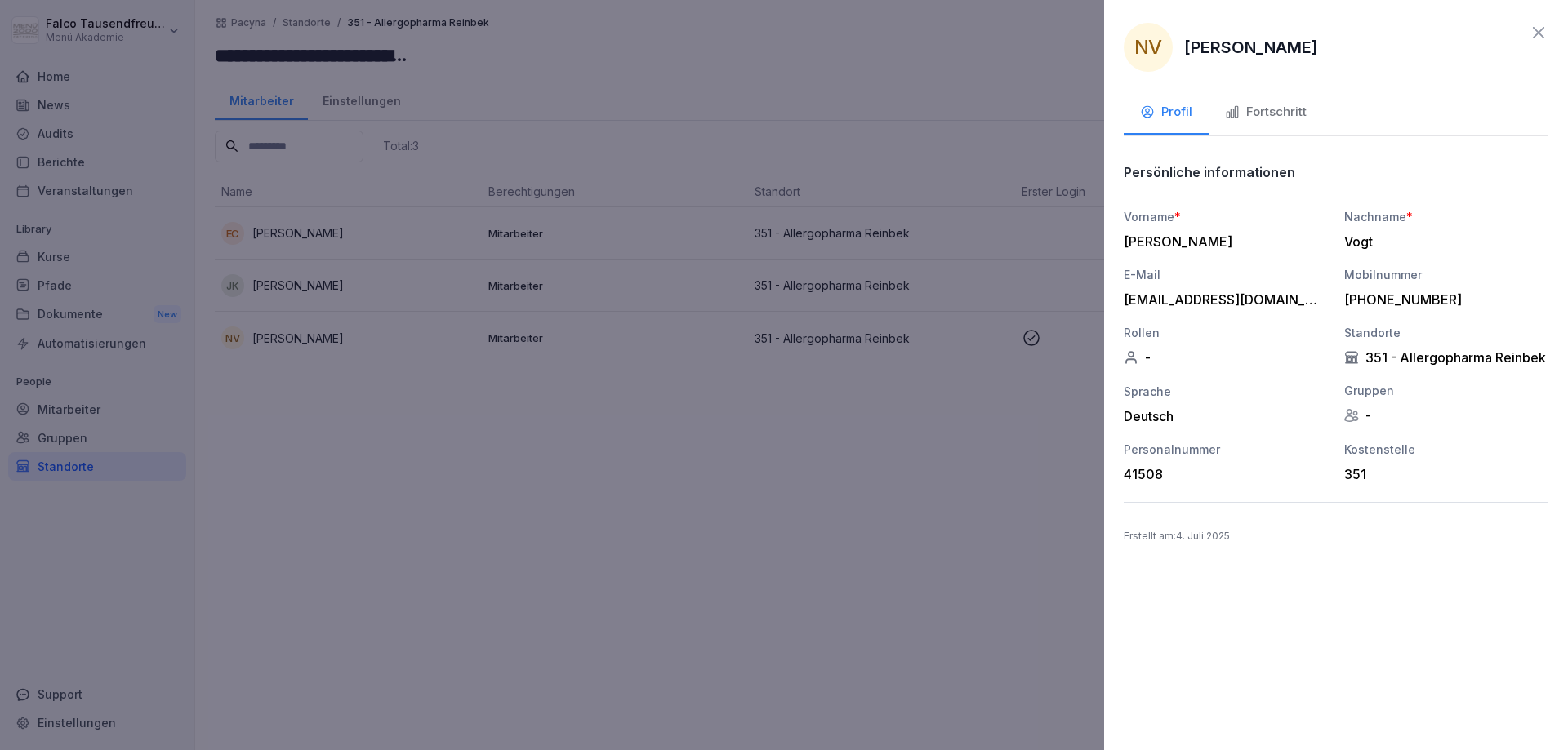
click at [1263, 129] on button "Fortschritt" at bounding box center [1266, 113] width 114 height 44
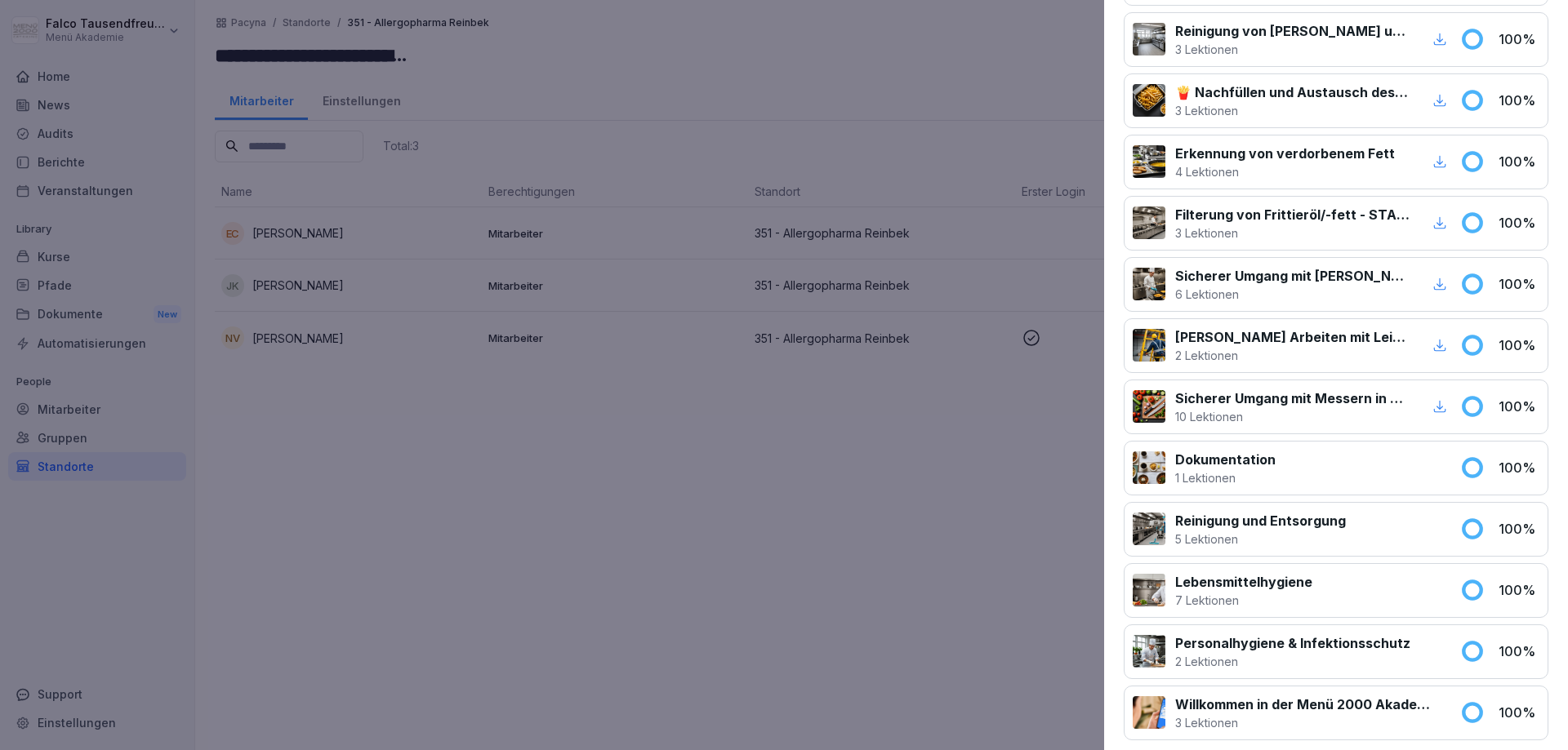
scroll to position [719, 0]
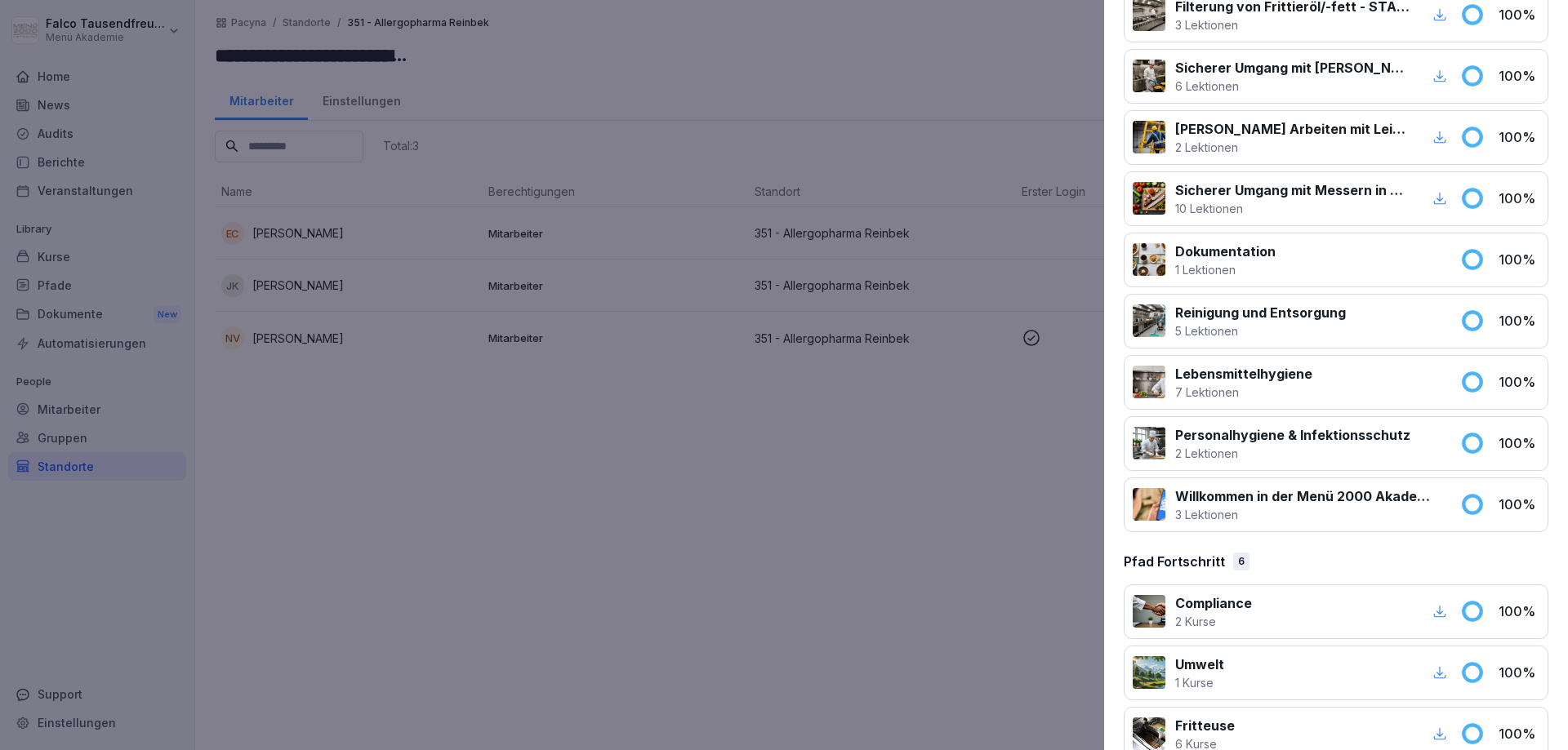
click at [1216, 412] on div "Vorschlags- und Beschwerdemanagement bei Menü 2000 1 Lektionen 100 % Verhaltens…" at bounding box center [1335, 45] width 425 height 973
click at [1211, 382] on p "Lebensmittelhygiene" at bounding box center [1243, 374] width 137 height 20
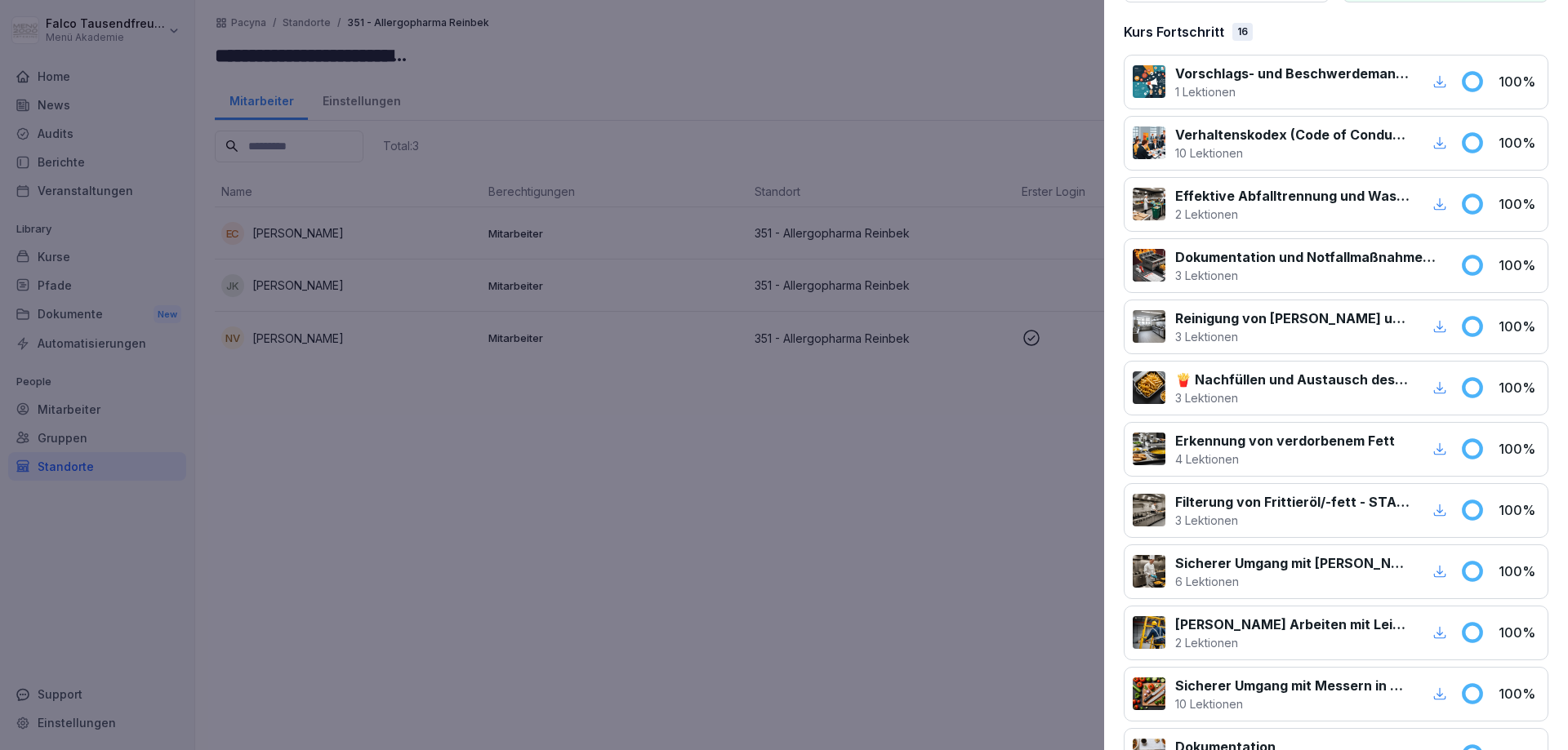
scroll to position [0, 0]
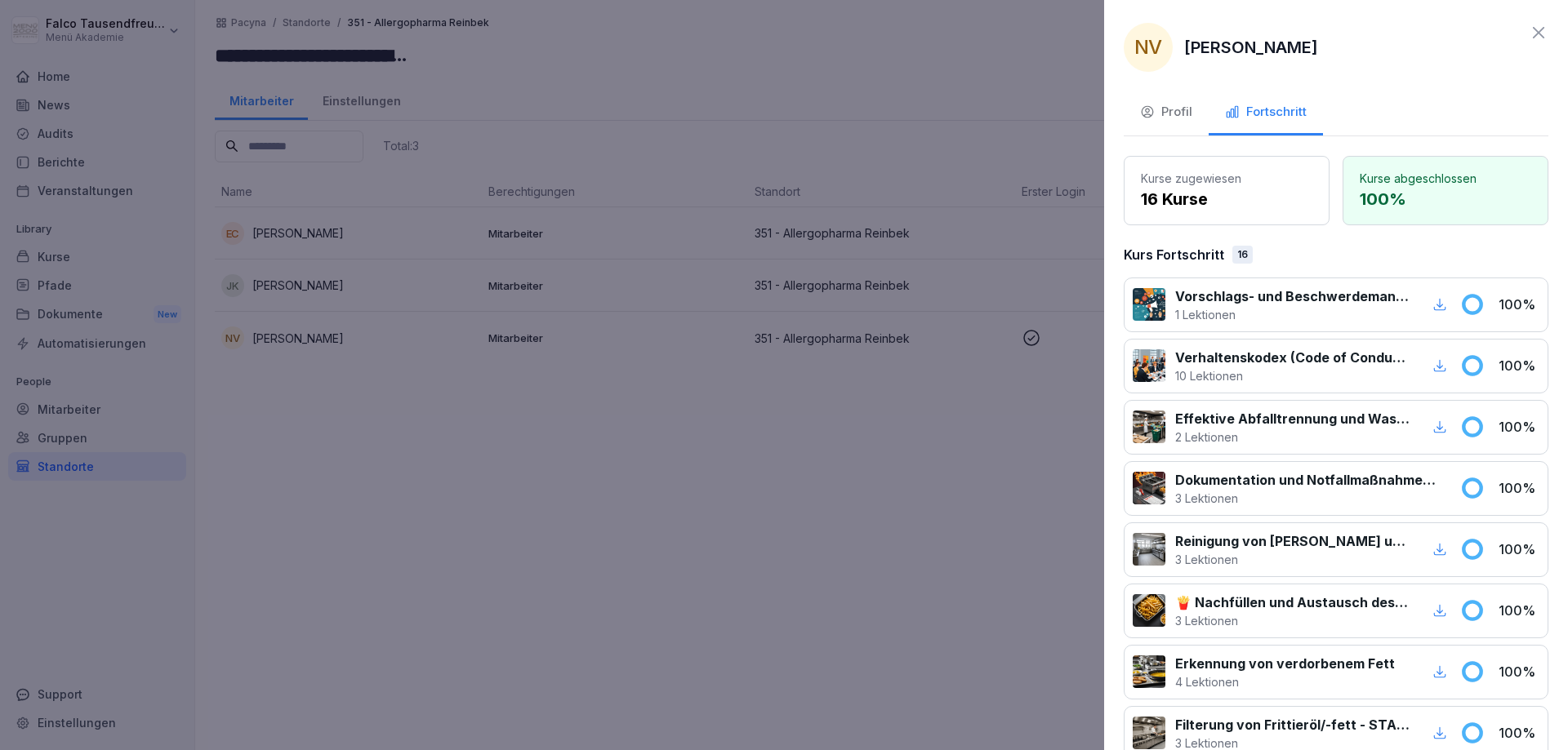
click at [1165, 97] on button "Profil" at bounding box center [1166, 113] width 85 height 44
